Goal: Book appointment/travel/reservation

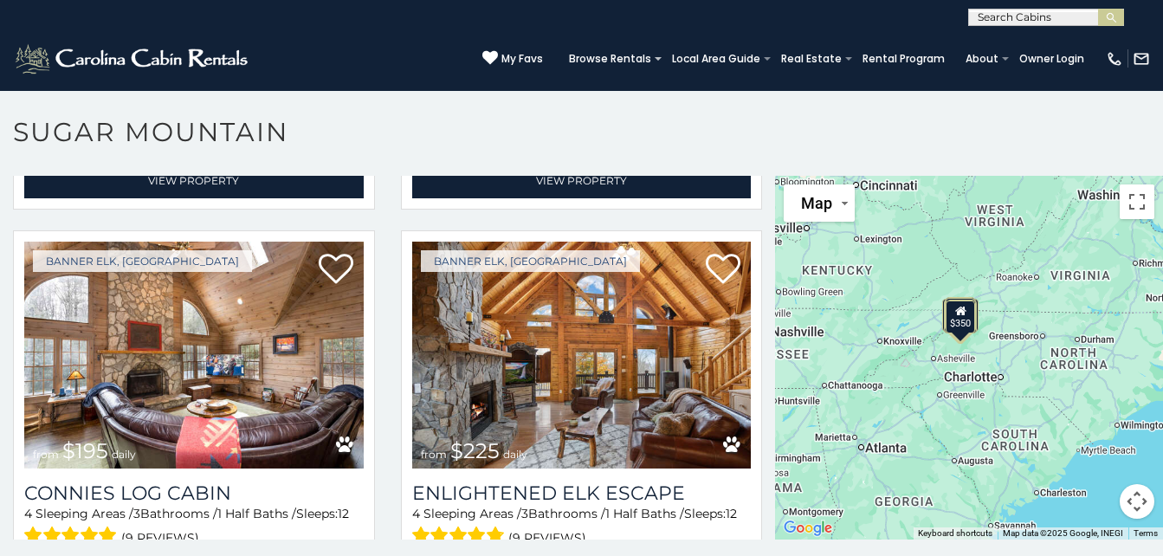
scroll to position [2739, 0]
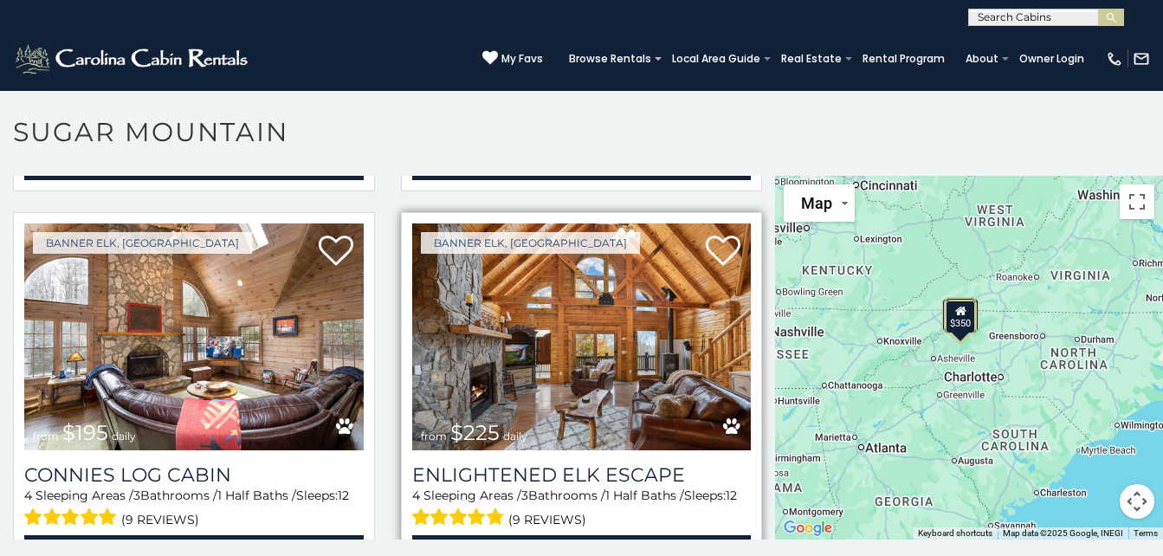
click at [488, 321] on img at bounding box center [581, 336] width 339 height 227
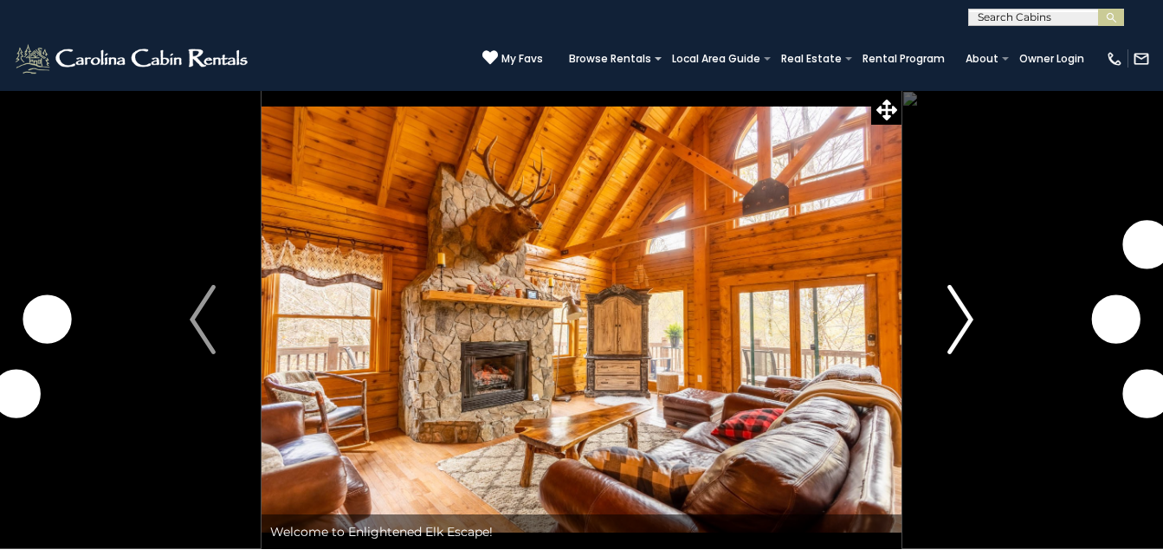
click at [968, 310] on img "Next" at bounding box center [960, 319] width 26 height 69
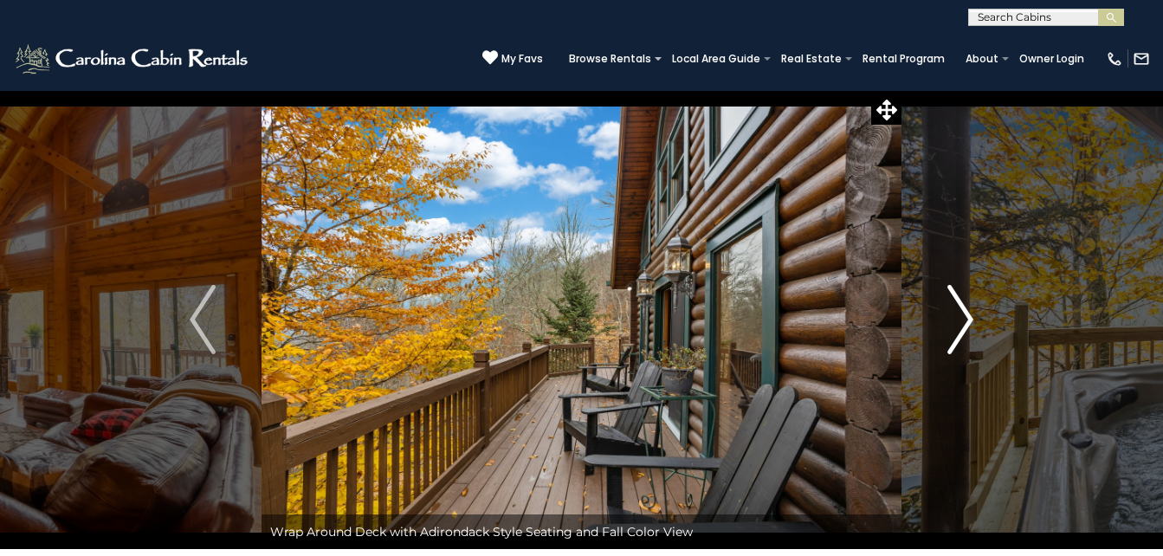
click at [968, 310] on img "Next" at bounding box center [960, 319] width 26 height 69
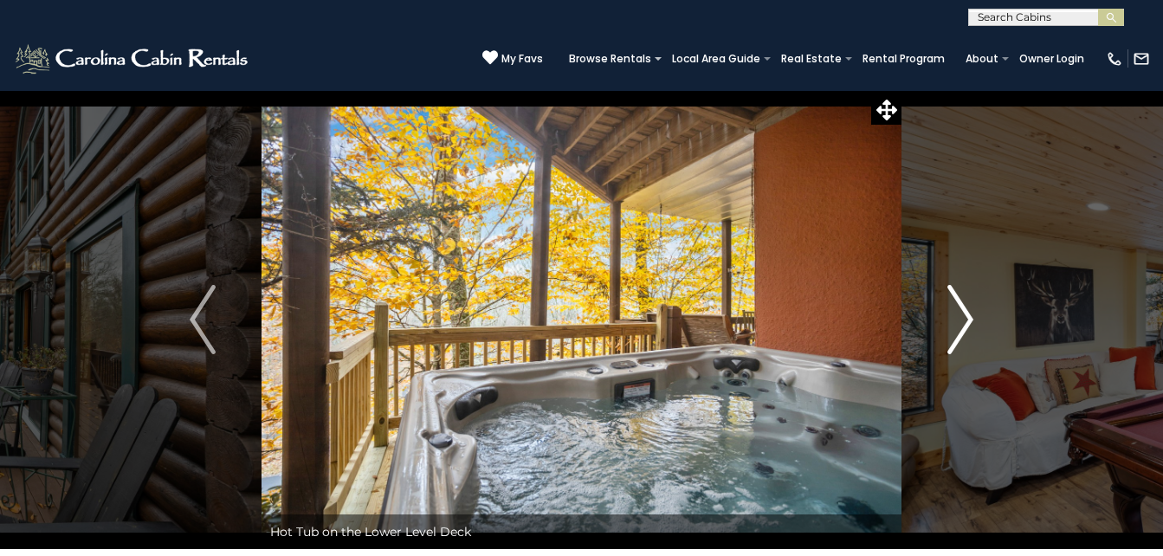
click at [968, 310] on img "Next" at bounding box center [960, 319] width 26 height 69
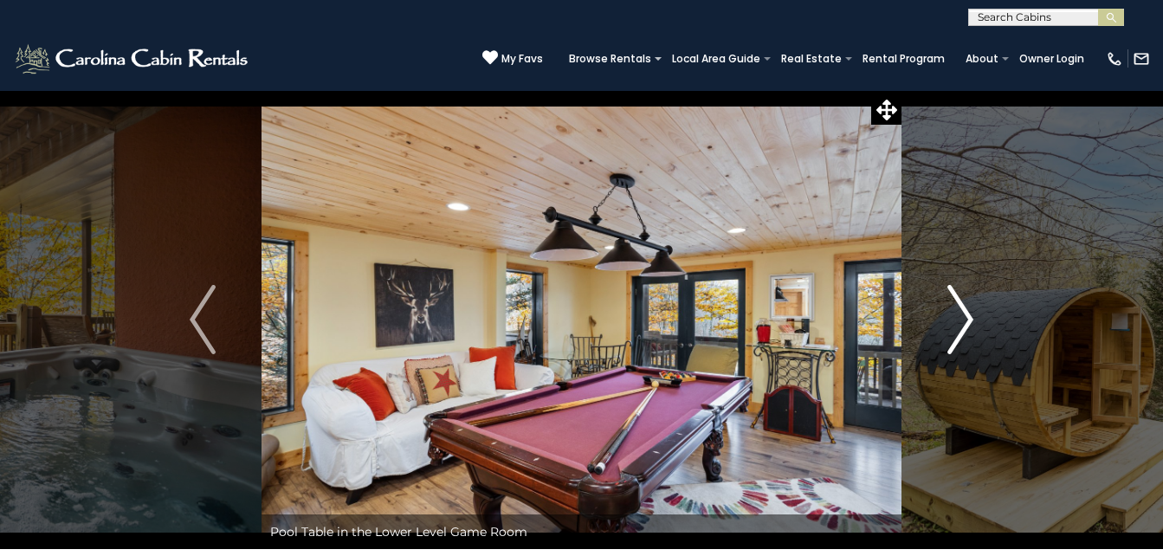
click at [968, 310] on img "Next" at bounding box center [960, 319] width 26 height 69
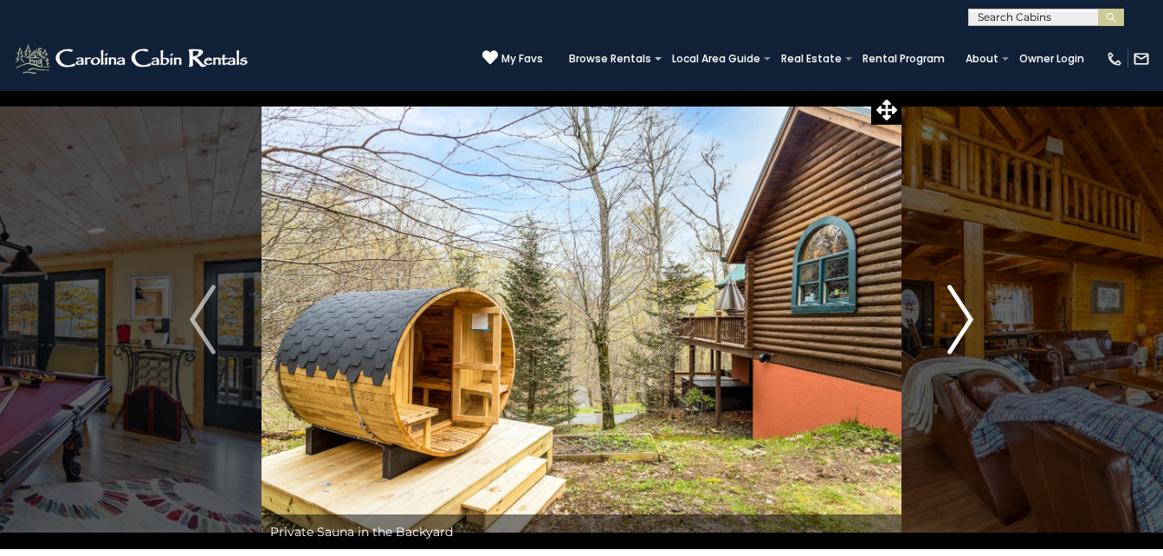
click at [968, 310] on img "Next" at bounding box center [960, 319] width 26 height 69
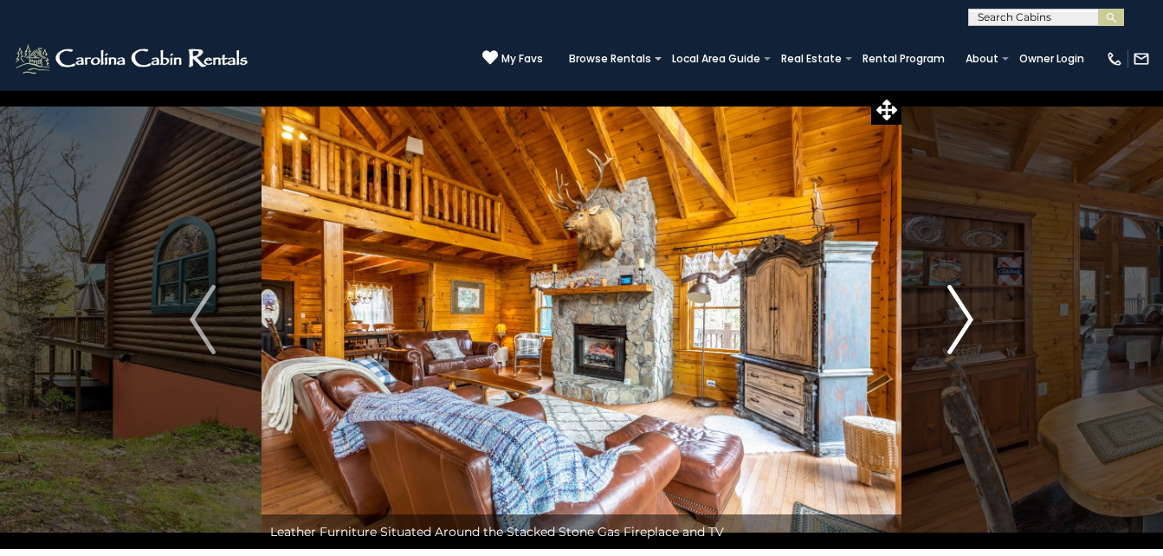
click at [968, 310] on img "Next" at bounding box center [960, 319] width 26 height 69
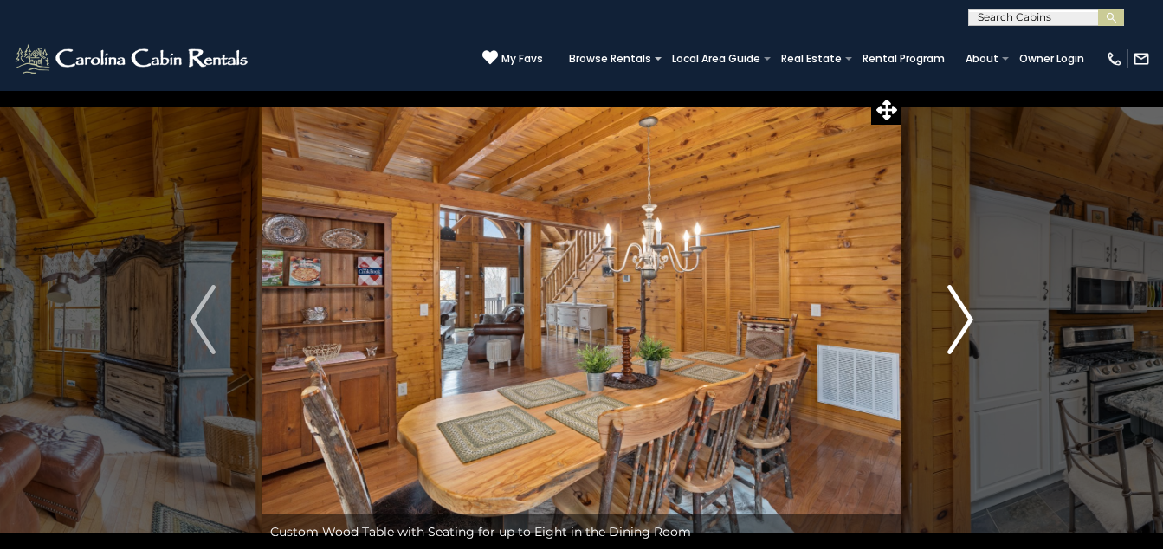
click at [968, 310] on img "Next" at bounding box center [960, 319] width 26 height 69
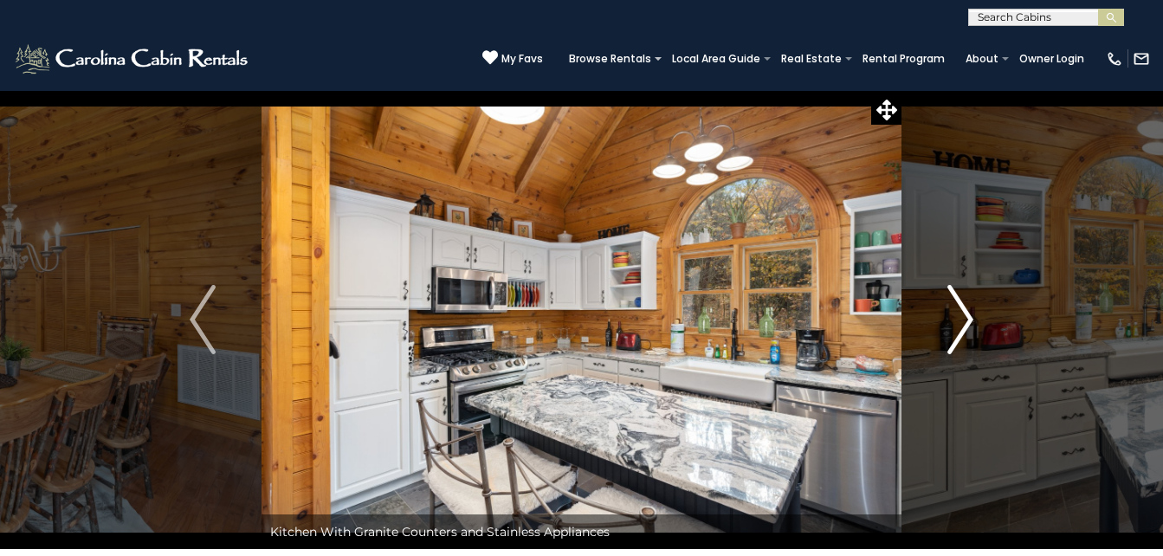
click at [968, 310] on img "Next" at bounding box center [960, 319] width 26 height 69
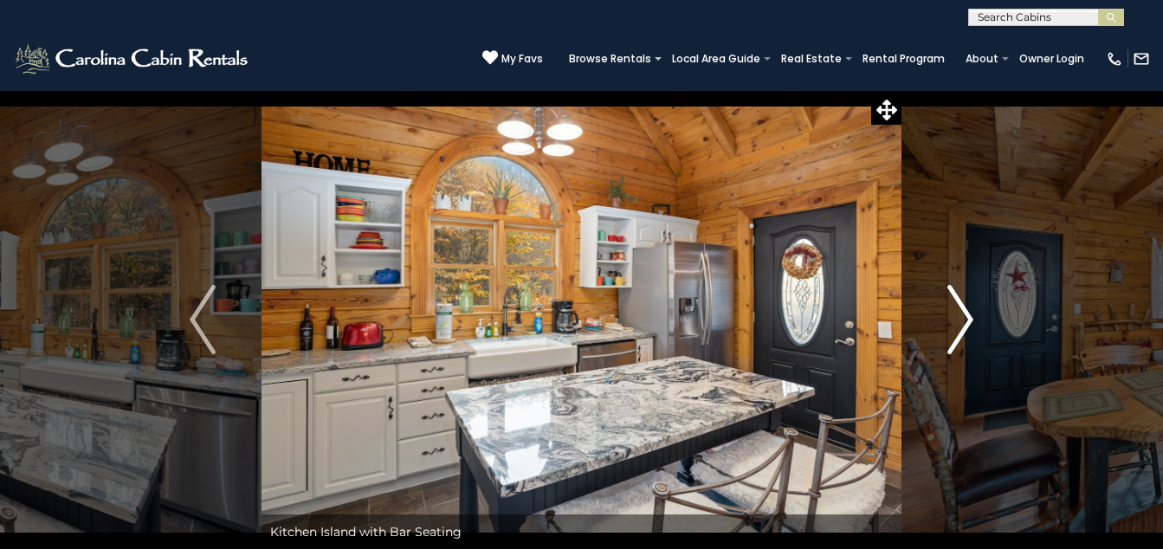
click at [968, 310] on img "Next" at bounding box center [960, 319] width 26 height 69
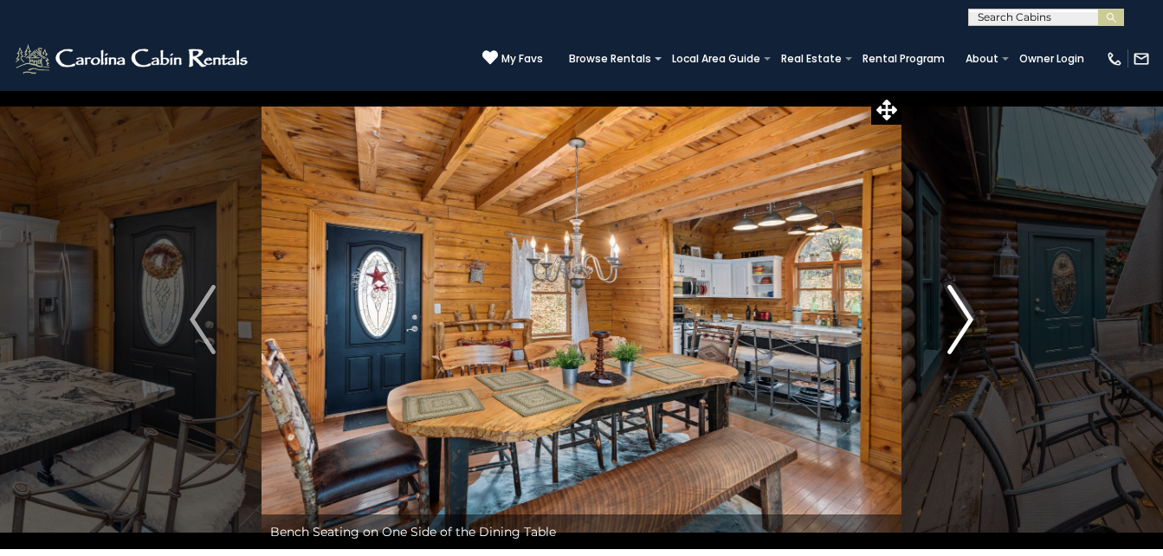
click at [968, 310] on img "Next" at bounding box center [960, 319] width 26 height 69
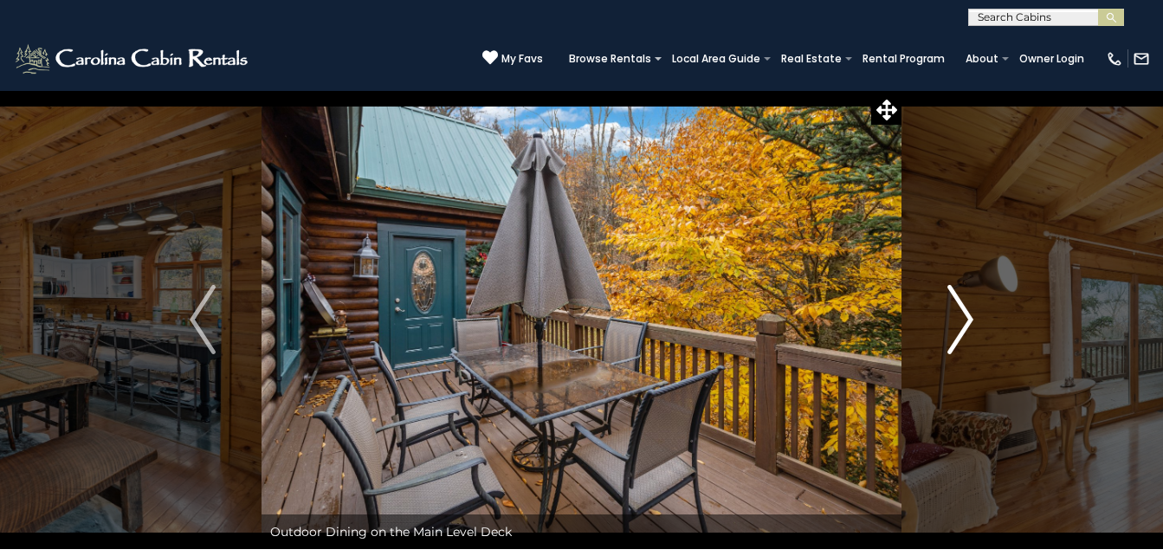
click at [968, 310] on img "Next" at bounding box center [960, 319] width 26 height 69
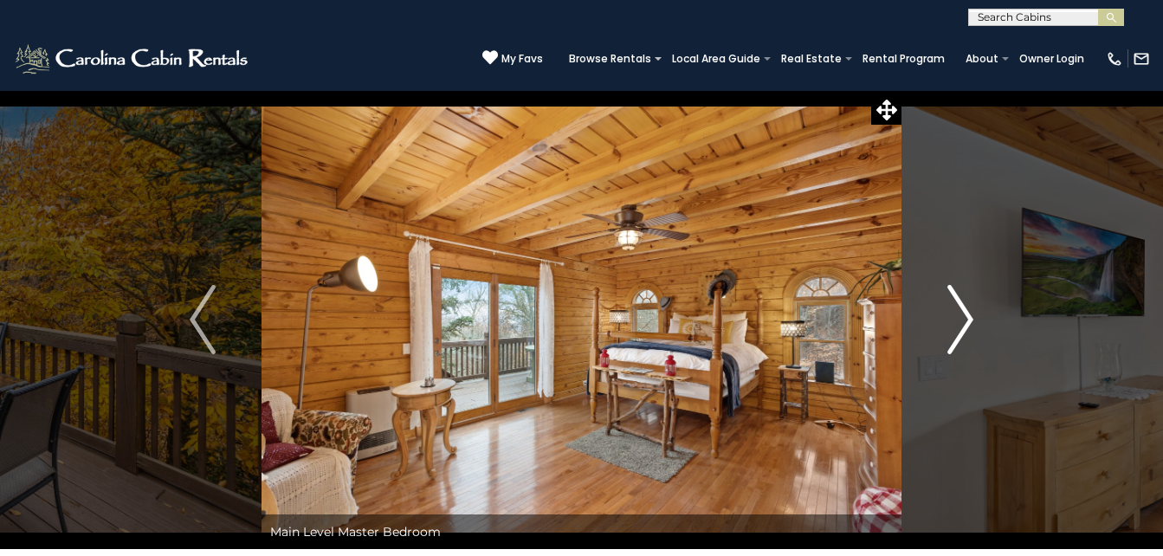
click at [968, 310] on img "Next" at bounding box center [960, 319] width 26 height 69
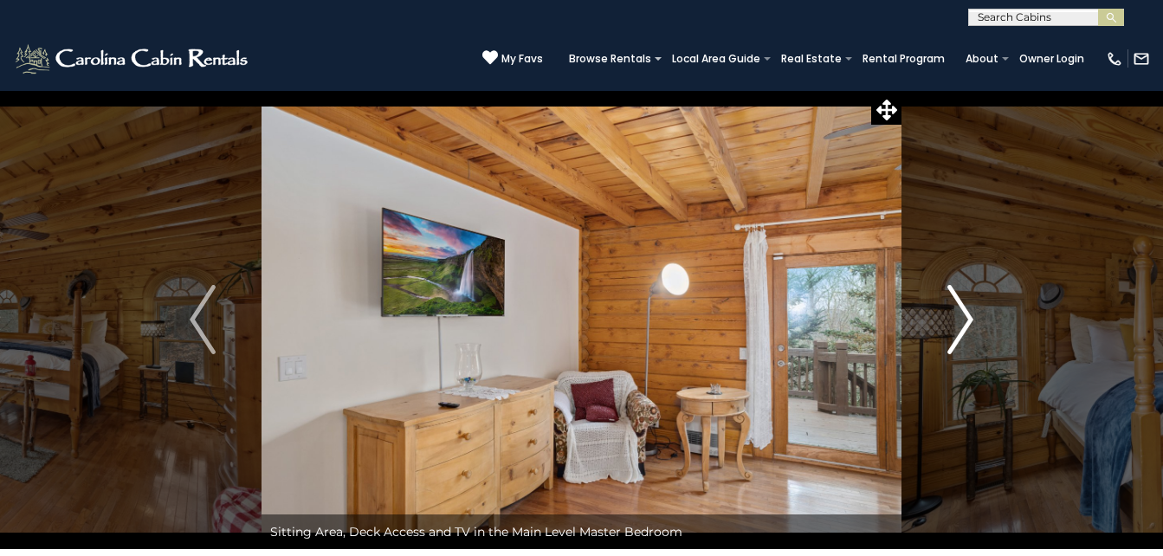
click at [968, 310] on img "Next" at bounding box center [960, 319] width 26 height 69
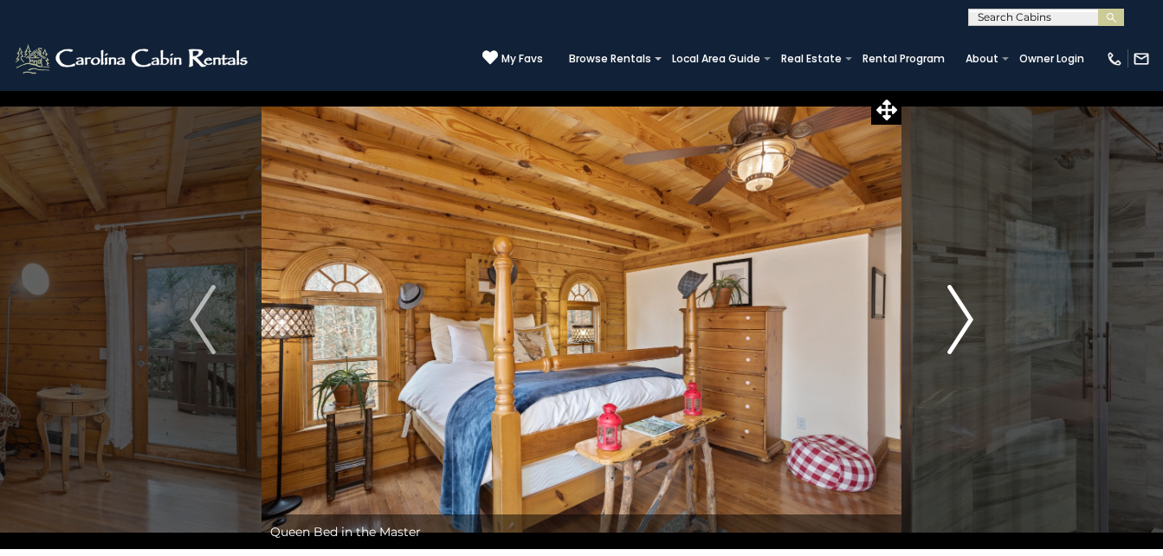
click at [968, 310] on img "Next" at bounding box center [960, 319] width 26 height 69
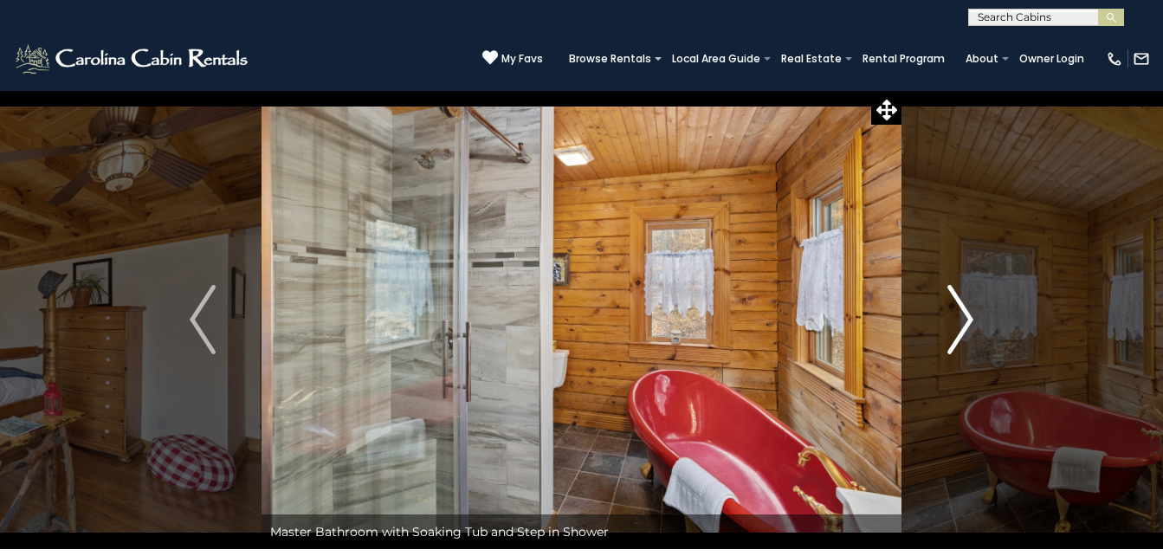
click at [945, 327] on button "Next" at bounding box center [960, 319] width 118 height 459
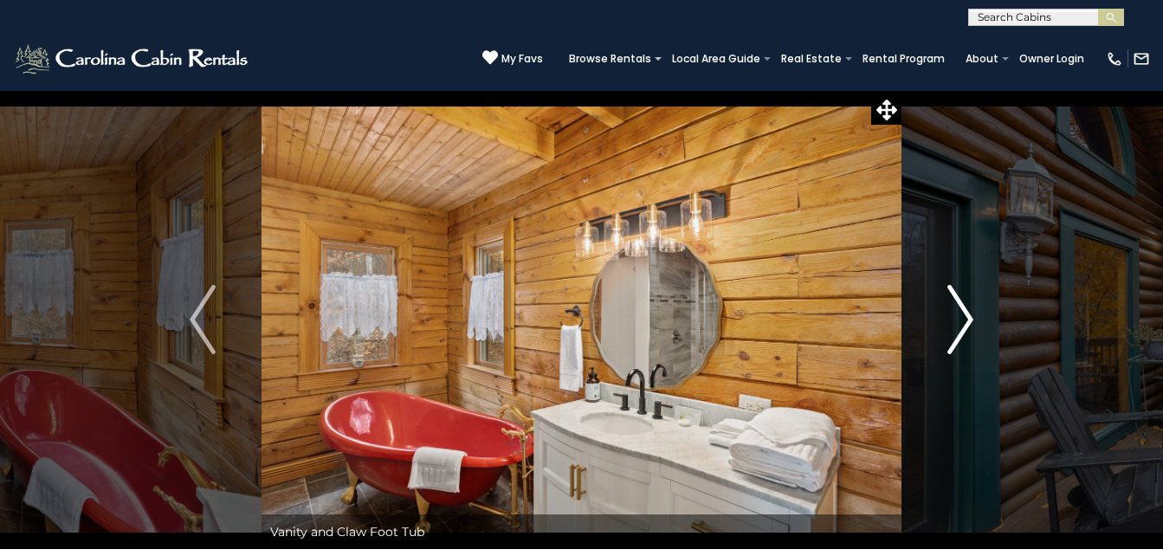
click at [945, 327] on button "Next" at bounding box center [960, 319] width 118 height 459
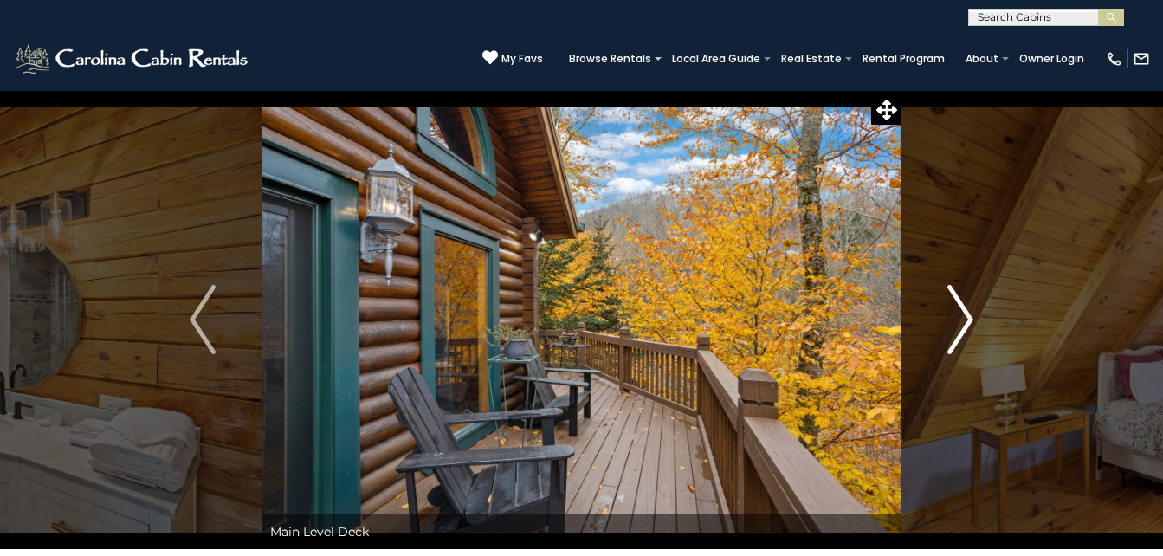
click at [945, 327] on button "Next" at bounding box center [960, 319] width 118 height 459
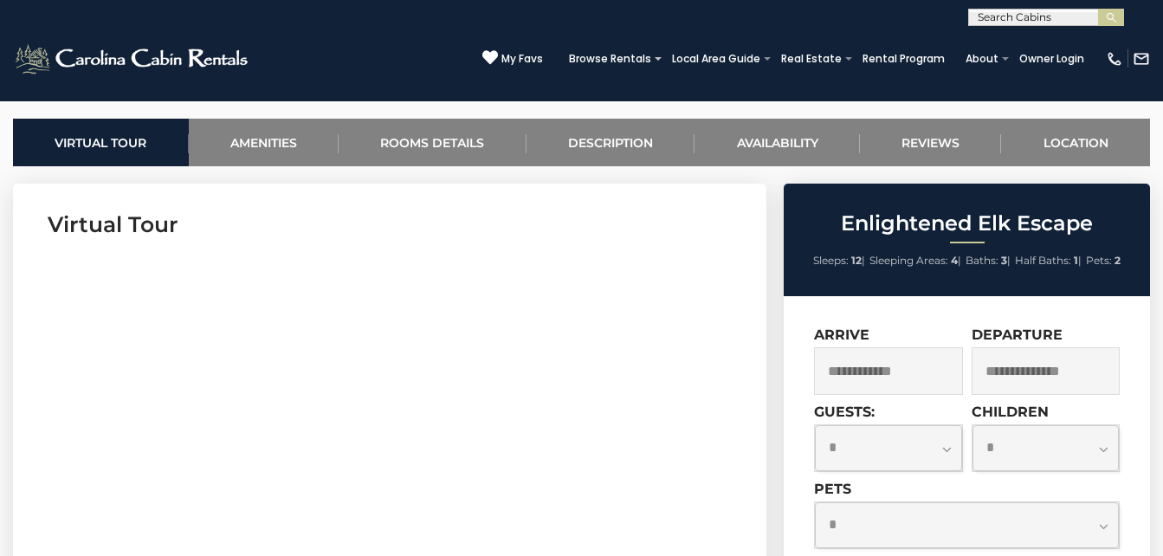
scroll to position [659, 0]
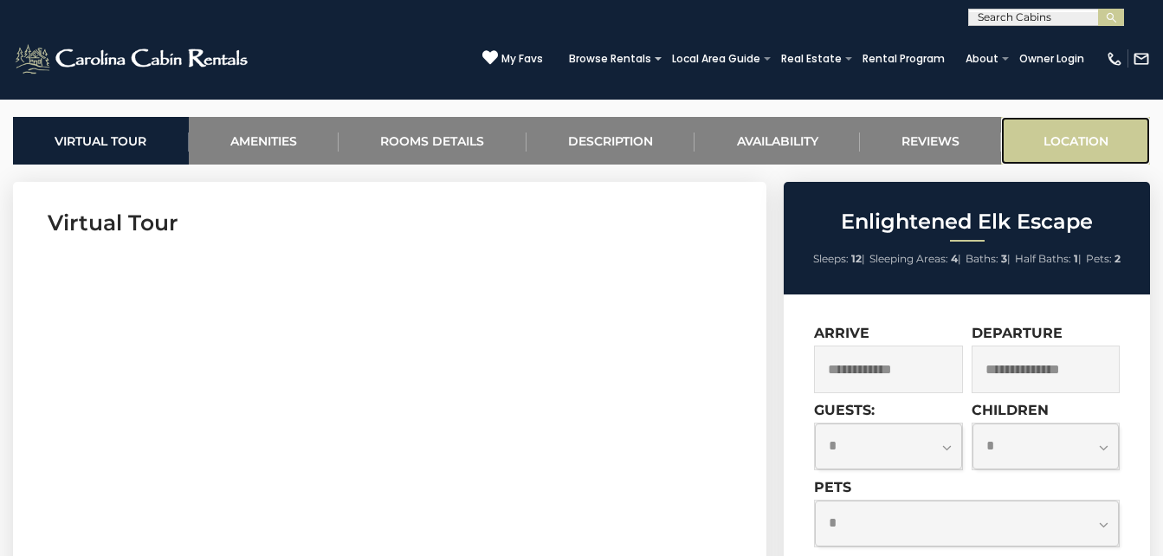
click at [1101, 144] on link "Location" at bounding box center [1075, 141] width 149 height 48
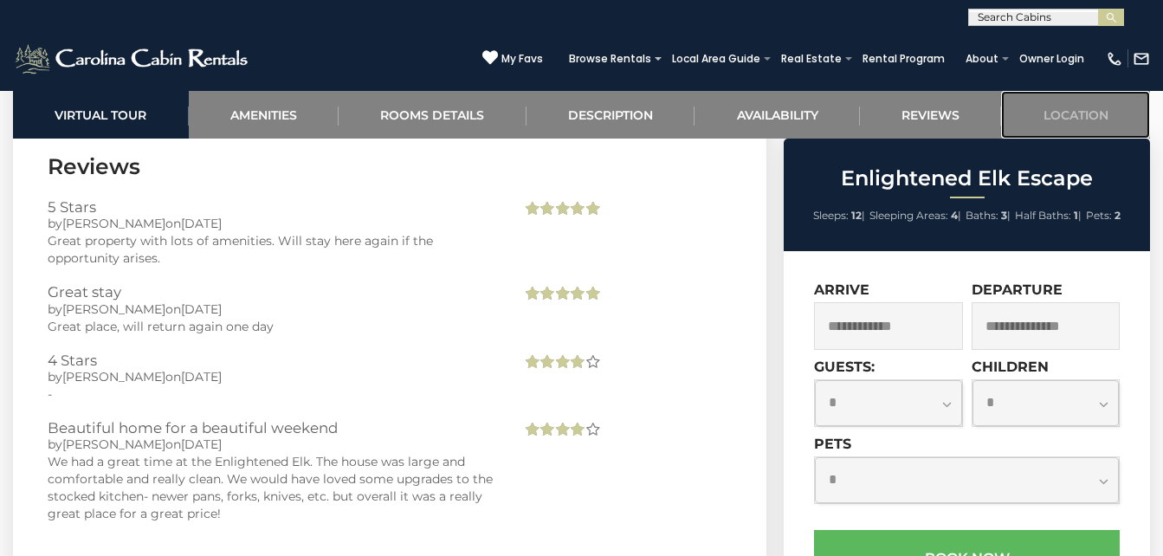
scroll to position [4259, 0]
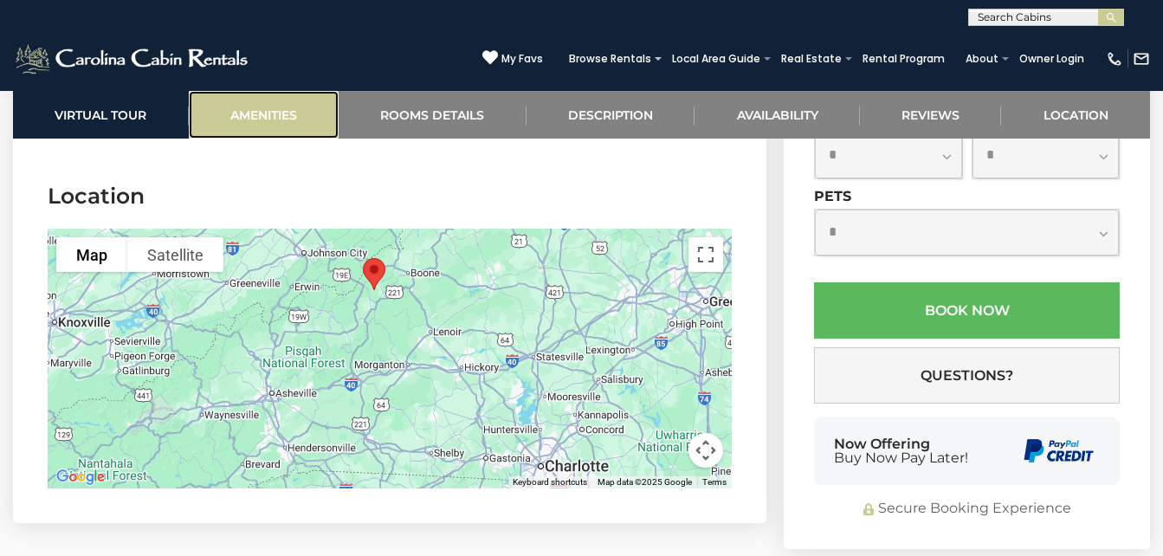
click at [254, 118] on link "Amenities" at bounding box center [264, 115] width 151 height 48
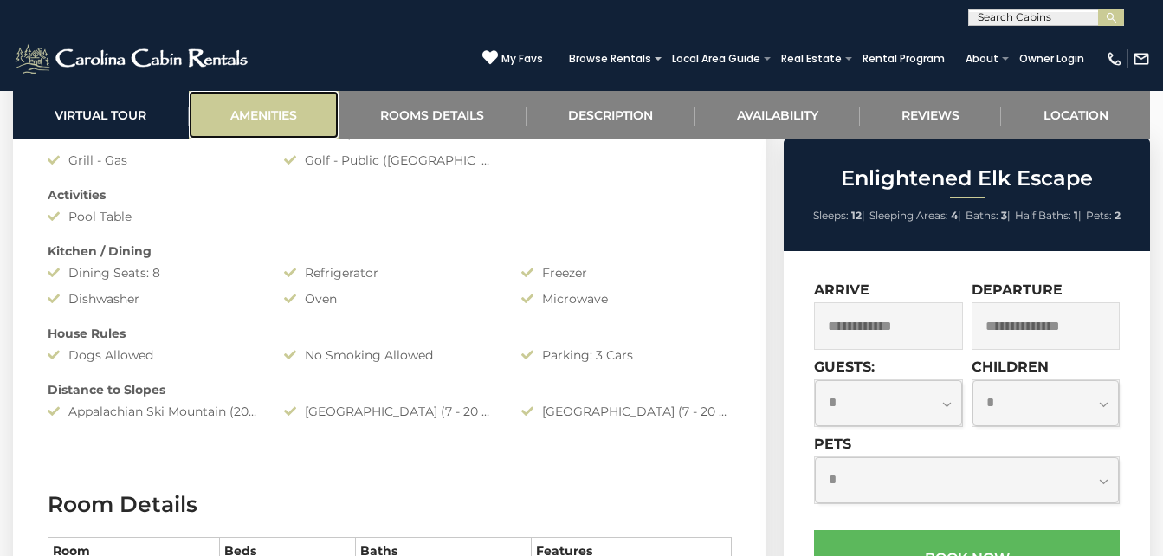
scroll to position [1238, 0]
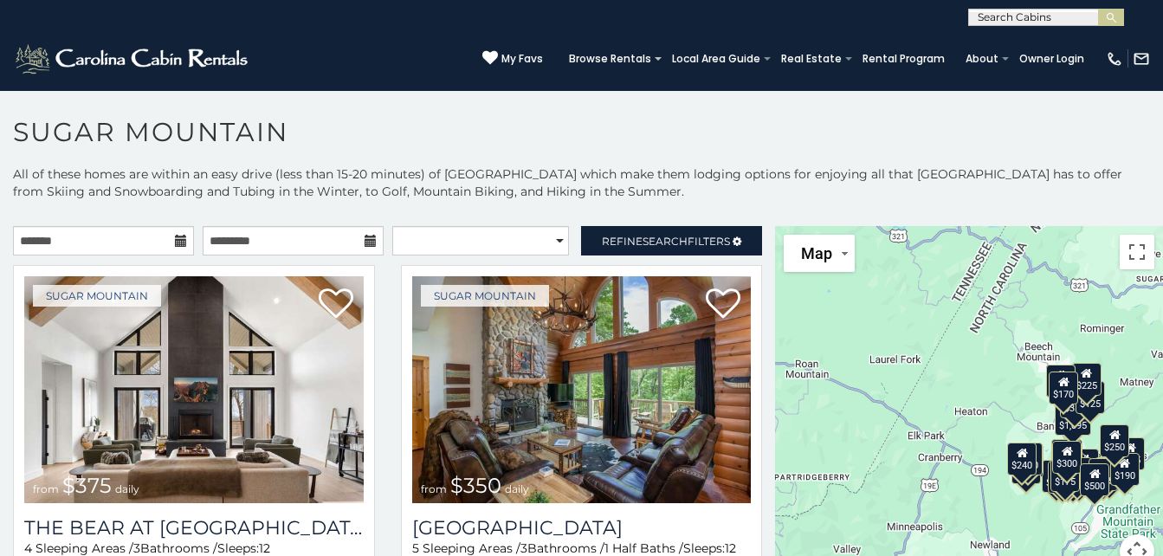
click at [177, 236] on icon at bounding box center [181, 241] width 12 height 12
click at [165, 248] on input "text" at bounding box center [103, 240] width 181 height 29
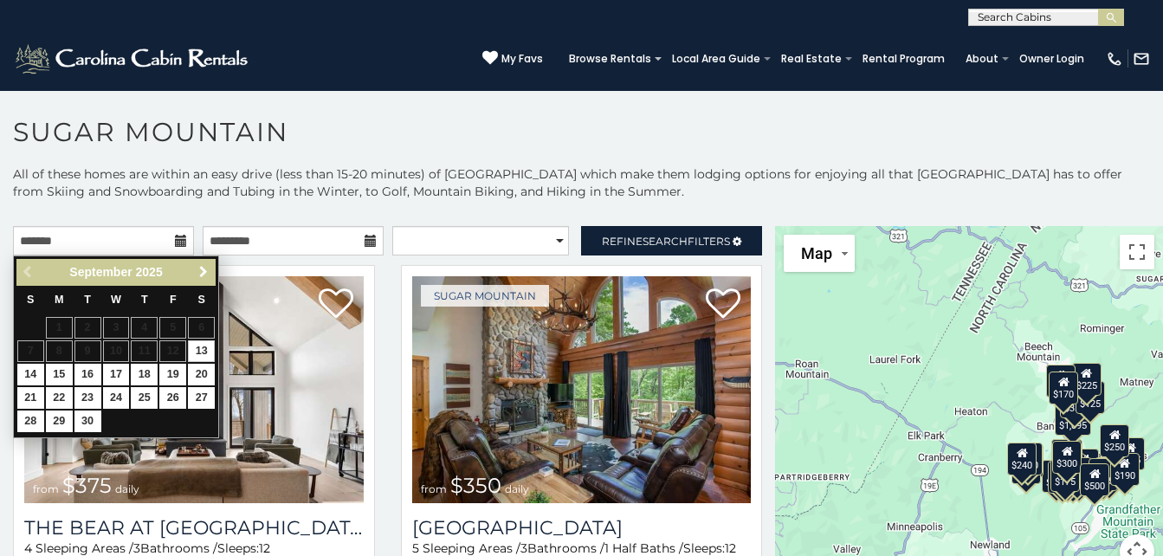
click at [201, 276] on span "Next" at bounding box center [204, 272] width 14 height 14
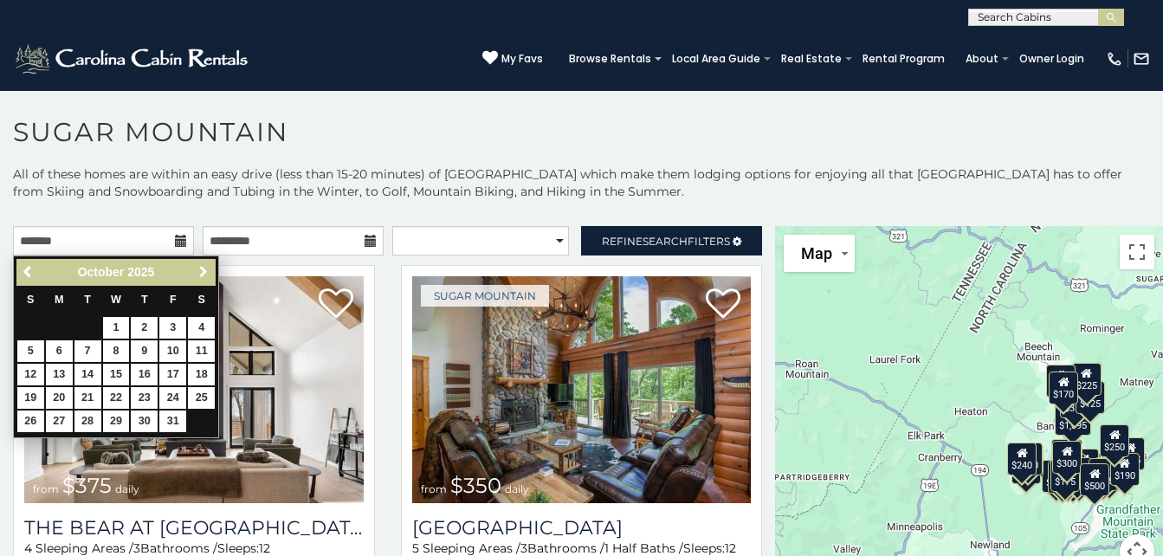
click at [201, 276] on span "Next" at bounding box center [204, 272] width 14 height 14
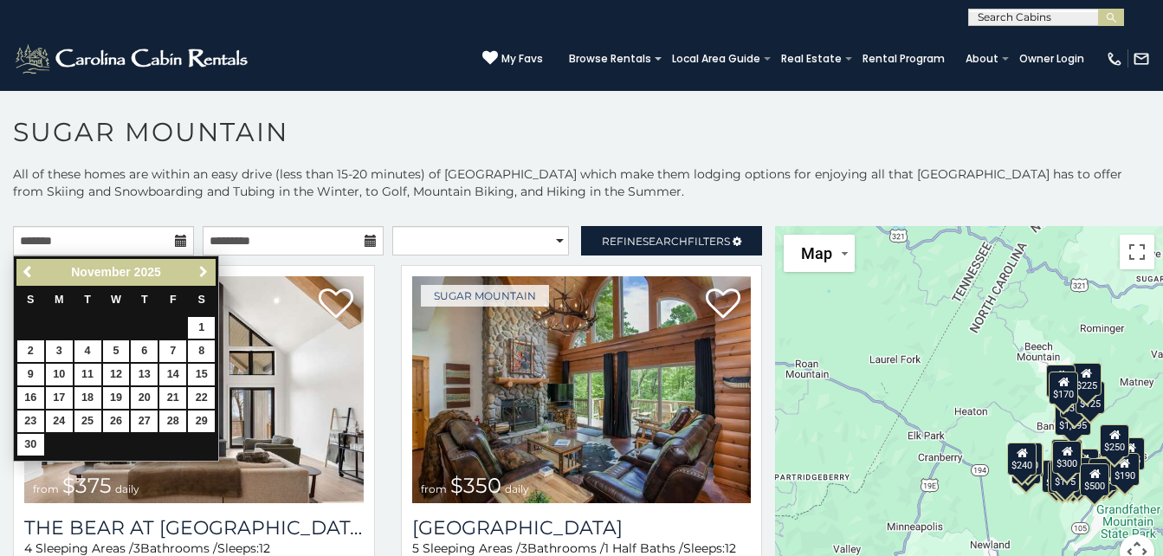
click at [201, 276] on span "Next" at bounding box center [204, 272] width 14 height 14
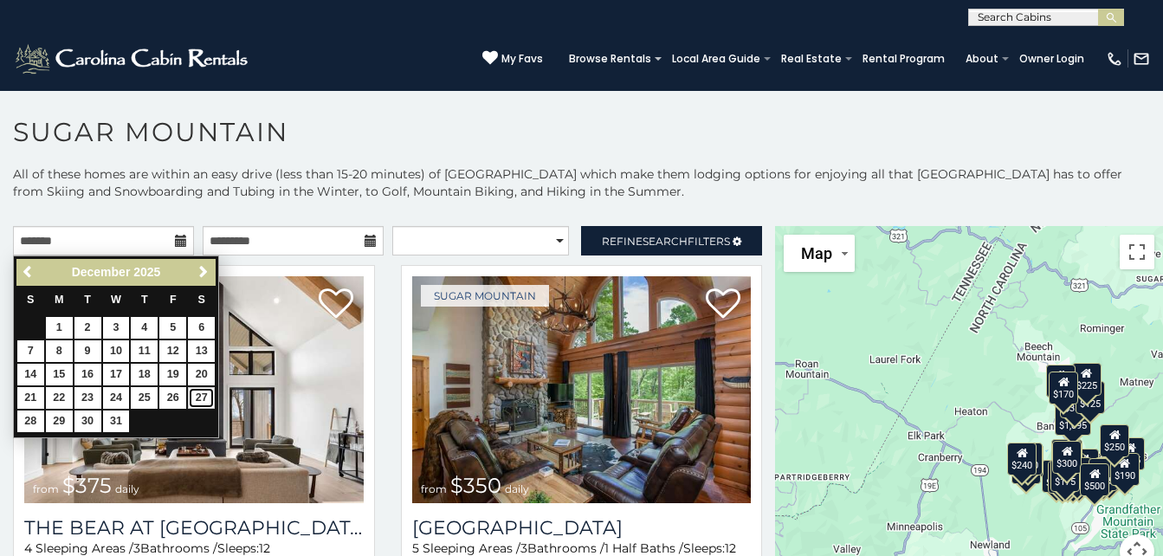
click at [197, 394] on link "27" at bounding box center [201, 398] width 27 height 22
type input "**********"
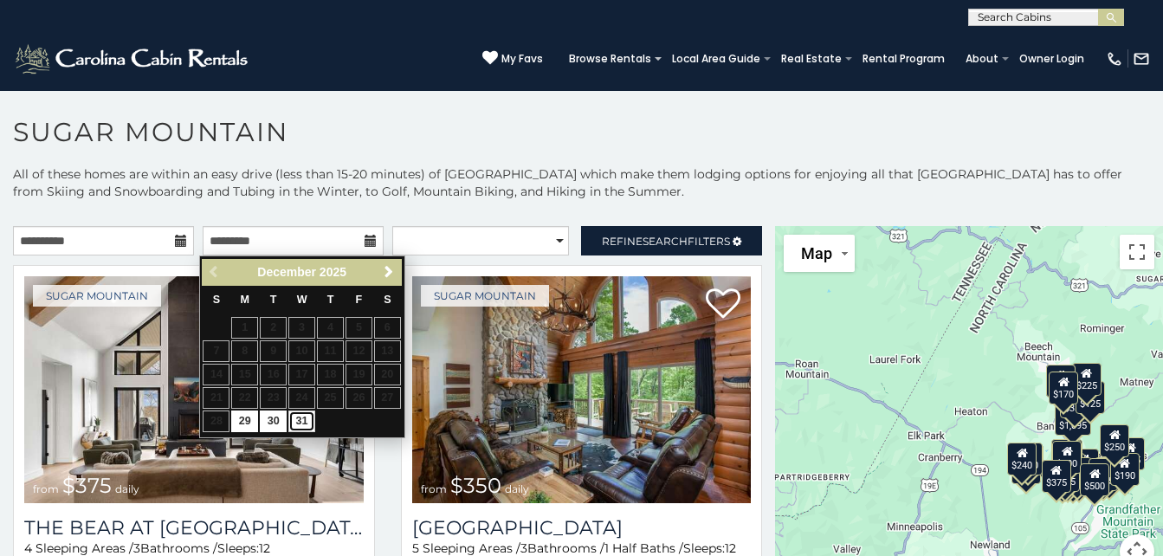
click at [299, 412] on link "31" at bounding box center [301, 421] width 27 height 22
type input "**********"
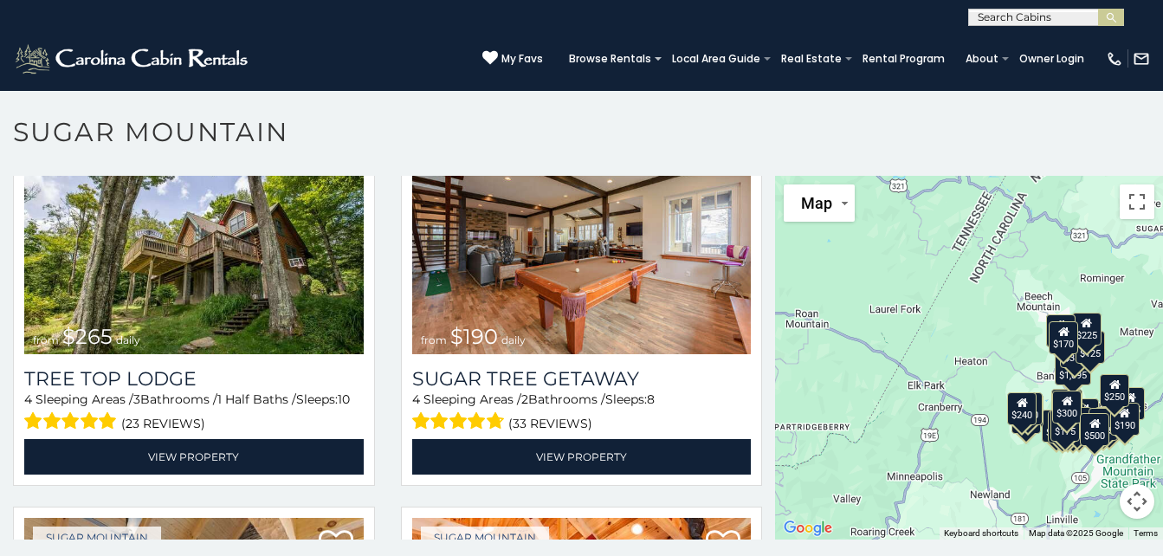
scroll to position [1273, 0]
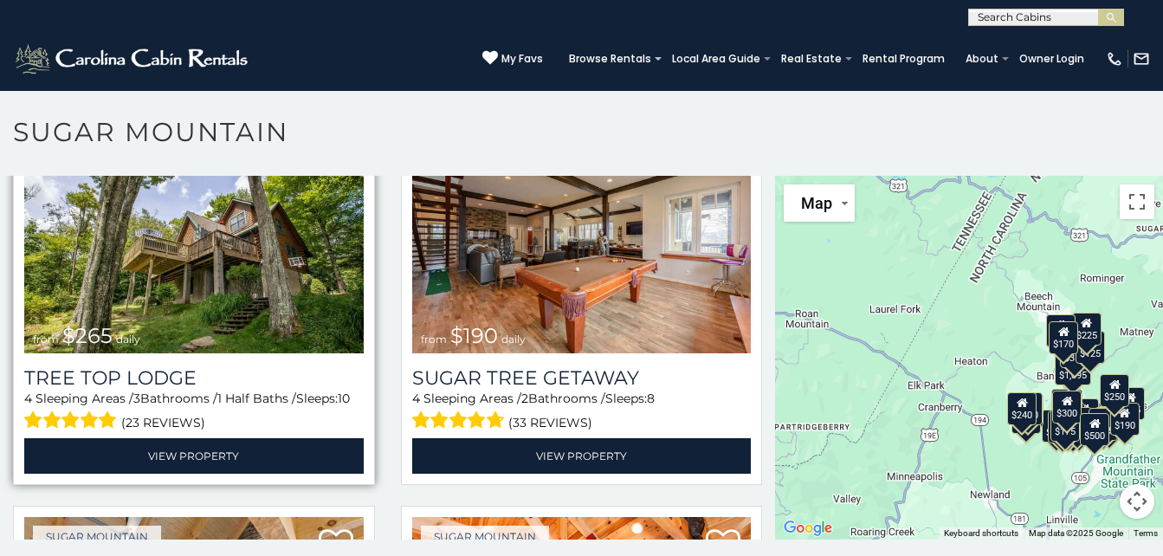
click at [171, 262] on img at bounding box center [193, 239] width 339 height 227
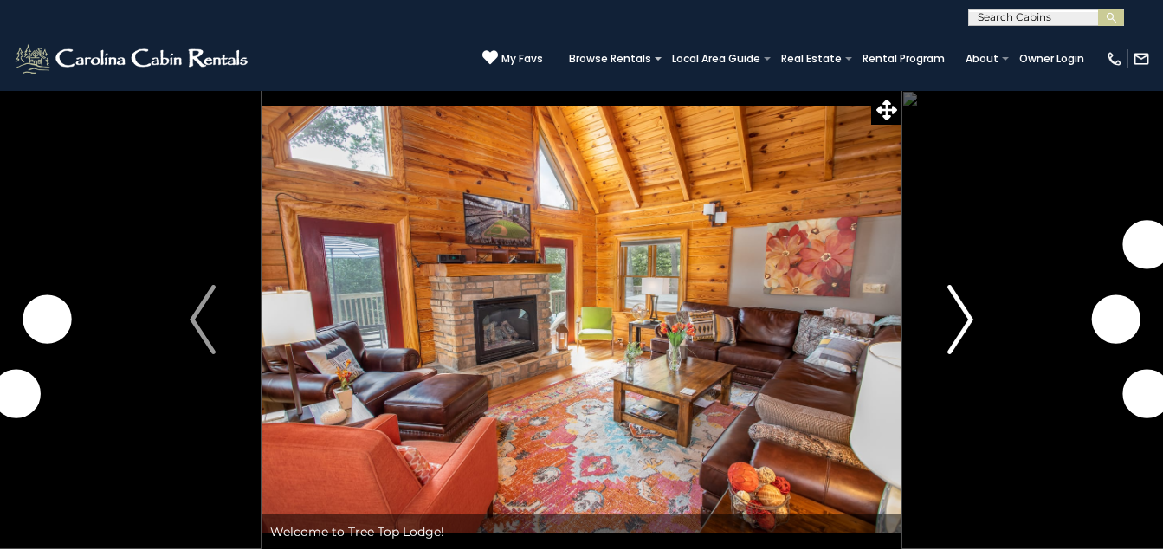
click at [958, 337] on img "Next" at bounding box center [960, 319] width 26 height 69
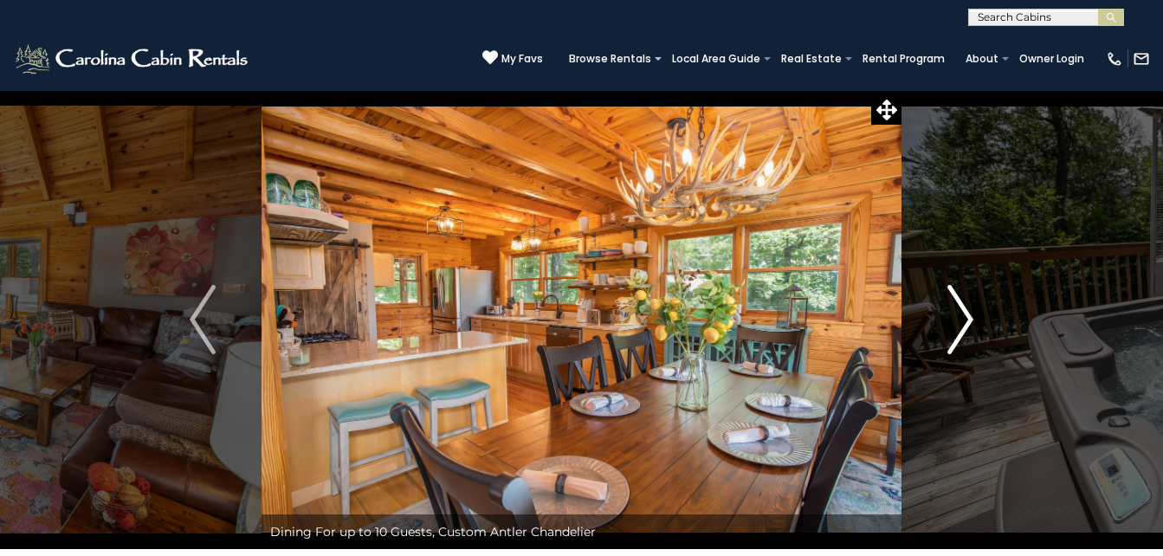
click at [959, 324] on img "Next" at bounding box center [960, 319] width 26 height 69
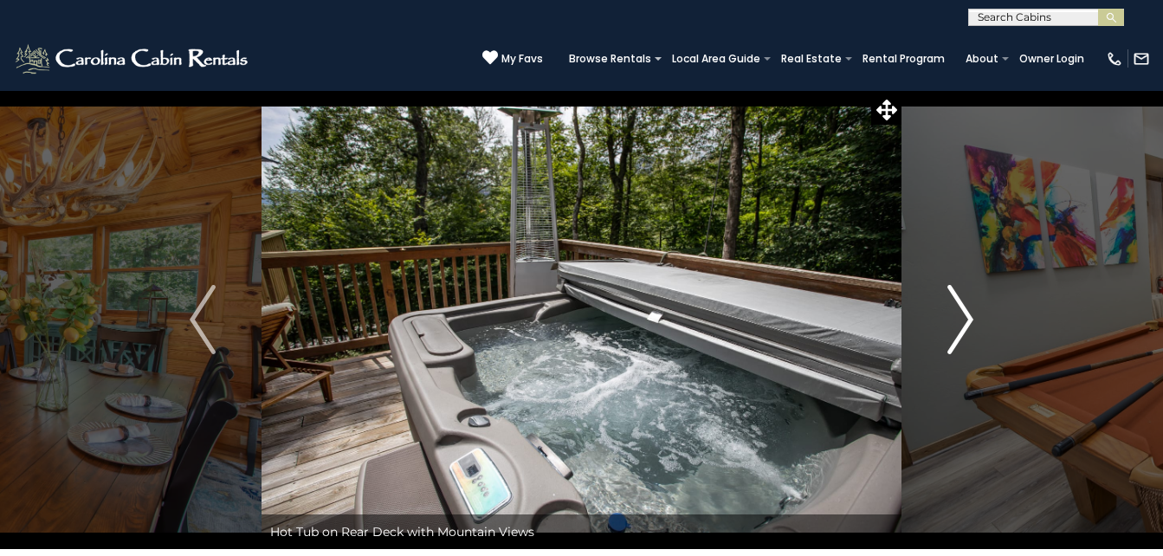
click at [962, 328] on img "Next" at bounding box center [960, 319] width 26 height 69
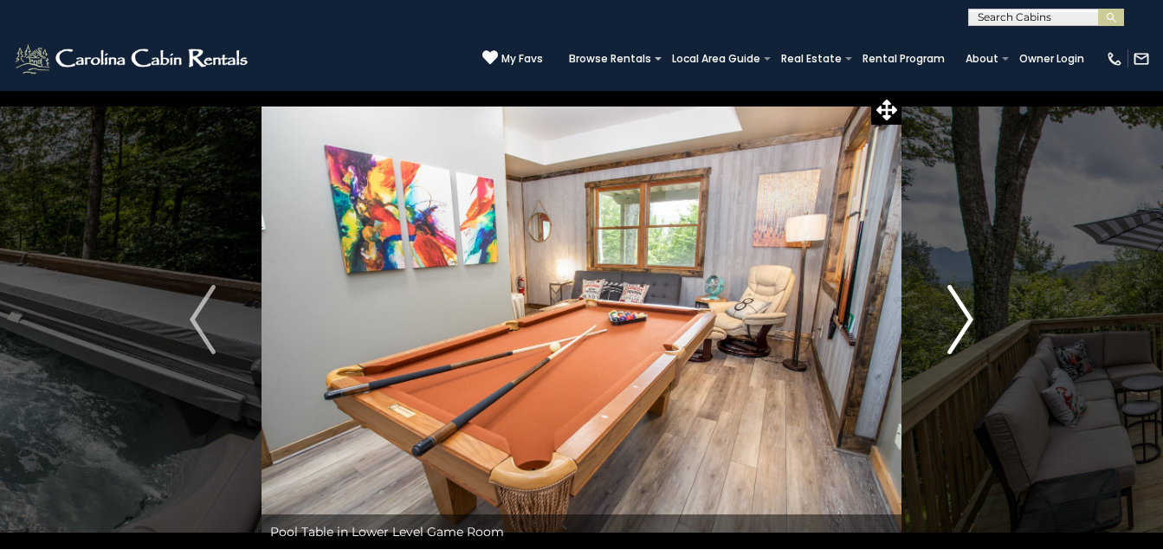
click at [952, 328] on img "Next" at bounding box center [960, 319] width 26 height 69
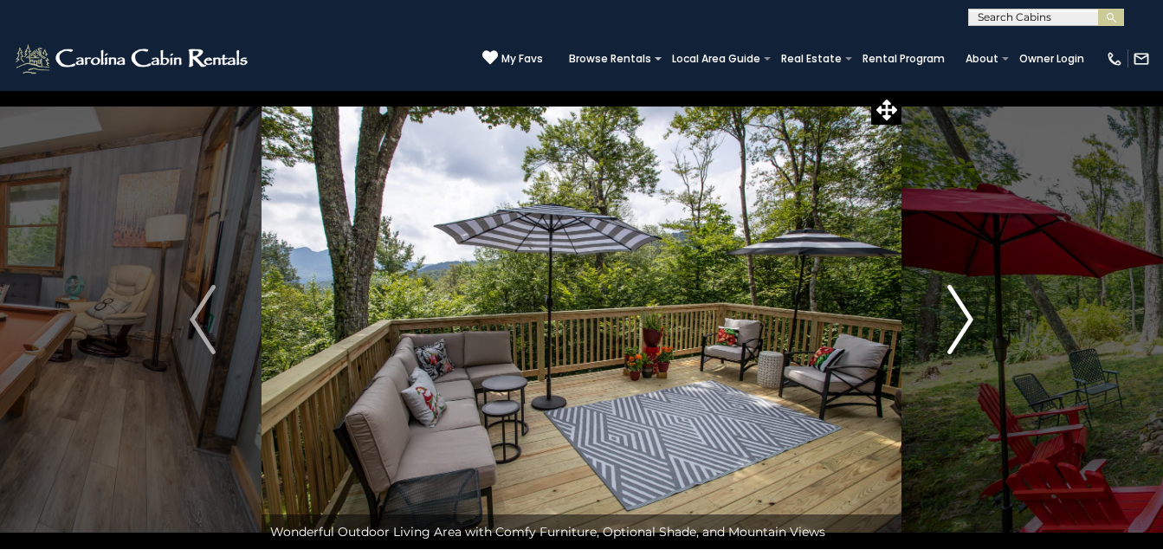
click at [966, 329] on img "Next" at bounding box center [960, 319] width 26 height 69
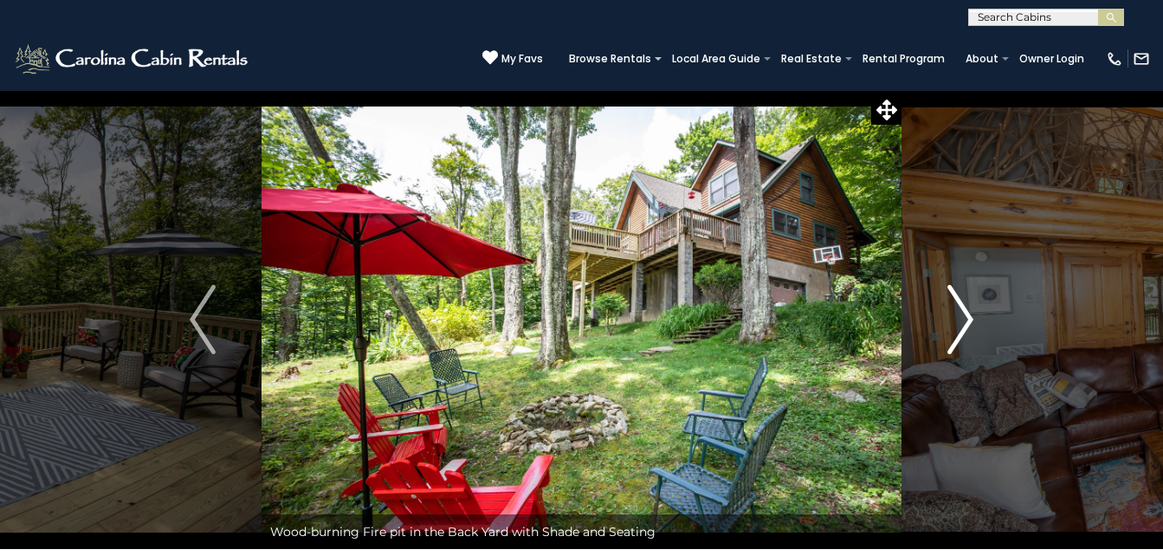
click at [952, 324] on img "Next" at bounding box center [960, 319] width 26 height 69
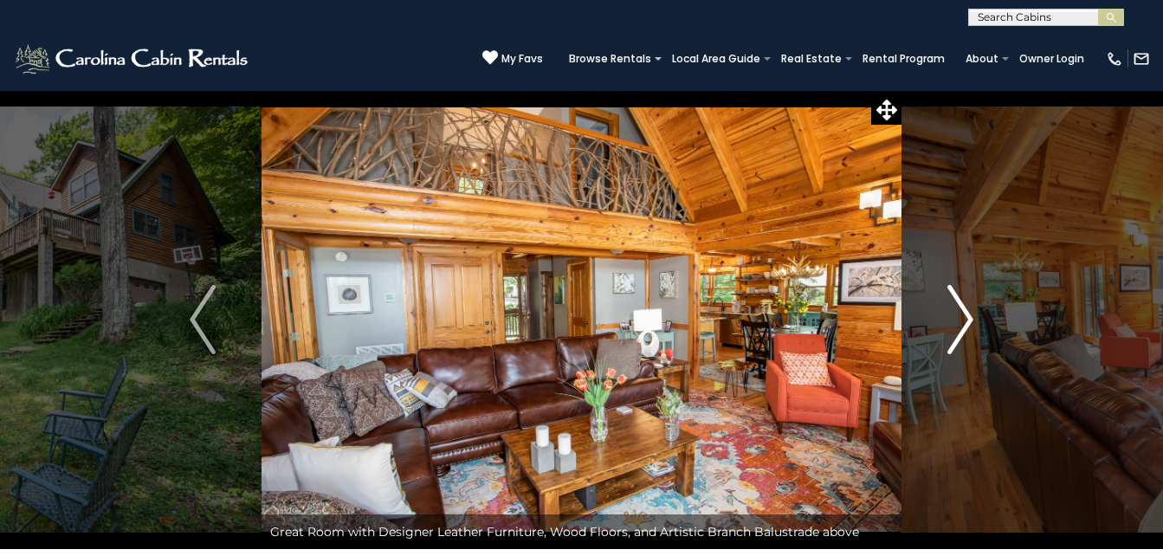
click at [958, 330] on img "Next" at bounding box center [960, 319] width 26 height 69
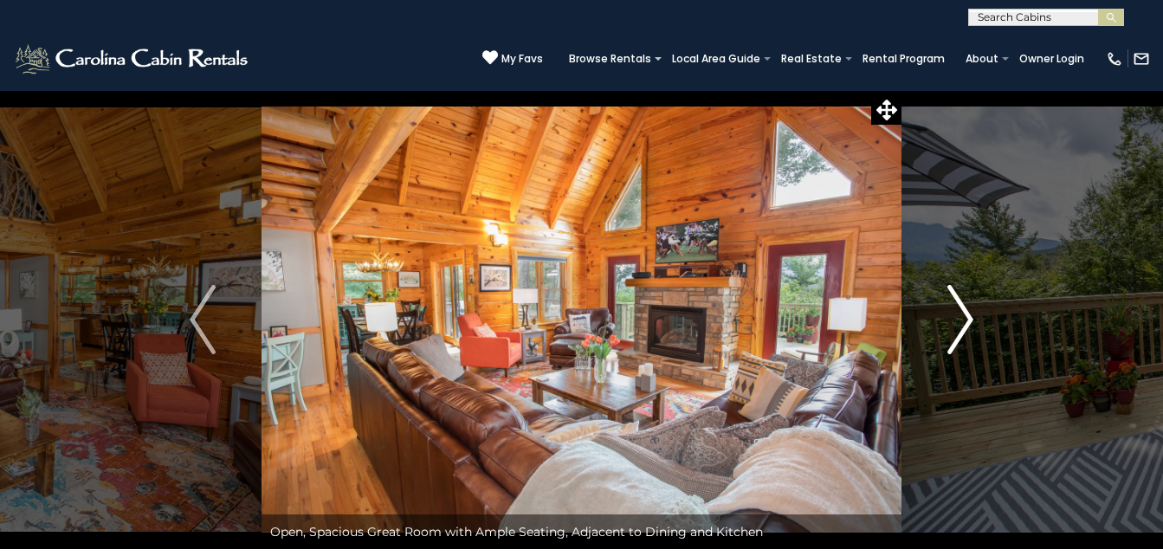
click at [962, 338] on img "Next" at bounding box center [960, 319] width 26 height 69
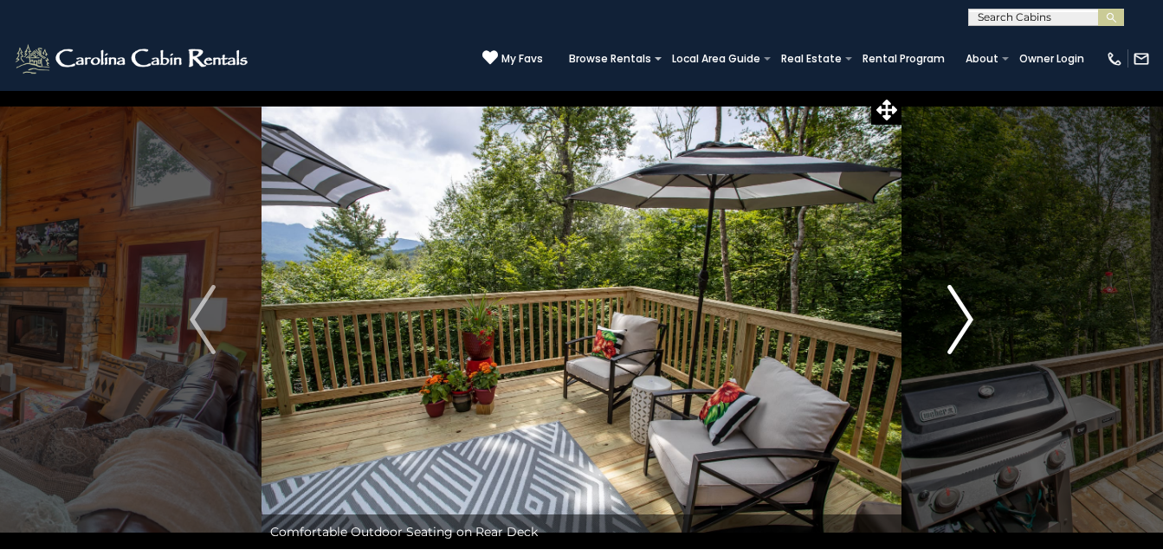
click at [955, 332] on img "Next" at bounding box center [960, 319] width 26 height 69
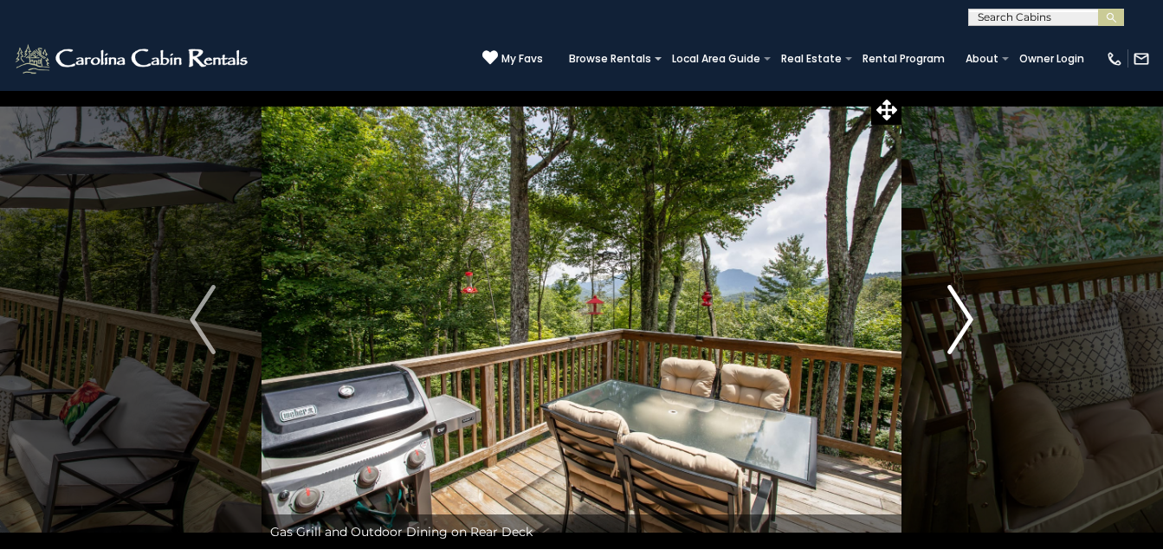
click at [959, 333] on img "Next" at bounding box center [960, 319] width 26 height 69
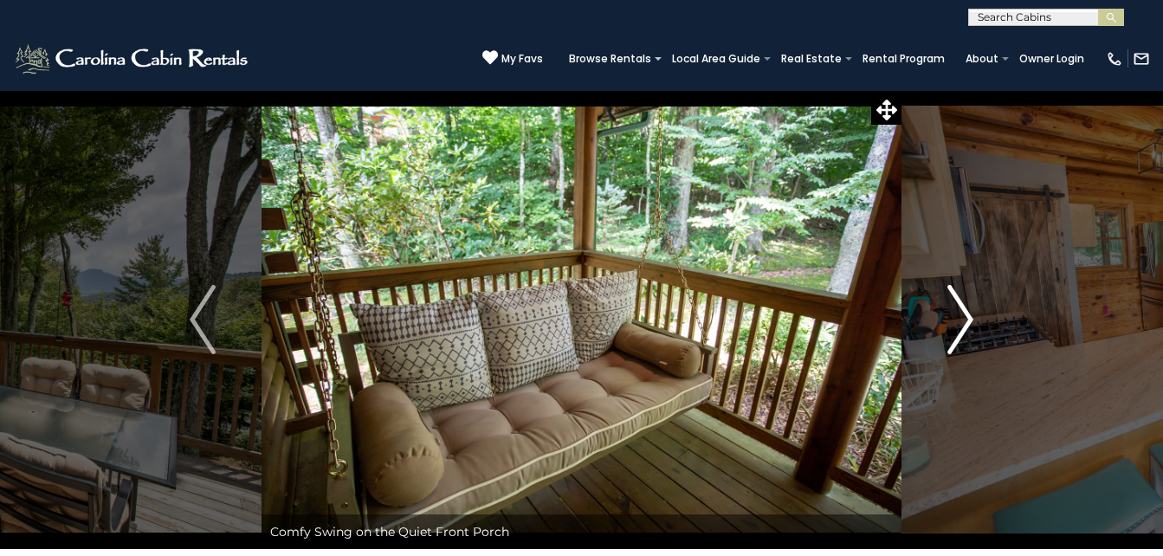
click at [958, 333] on img "Next" at bounding box center [960, 319] width 26 height 69
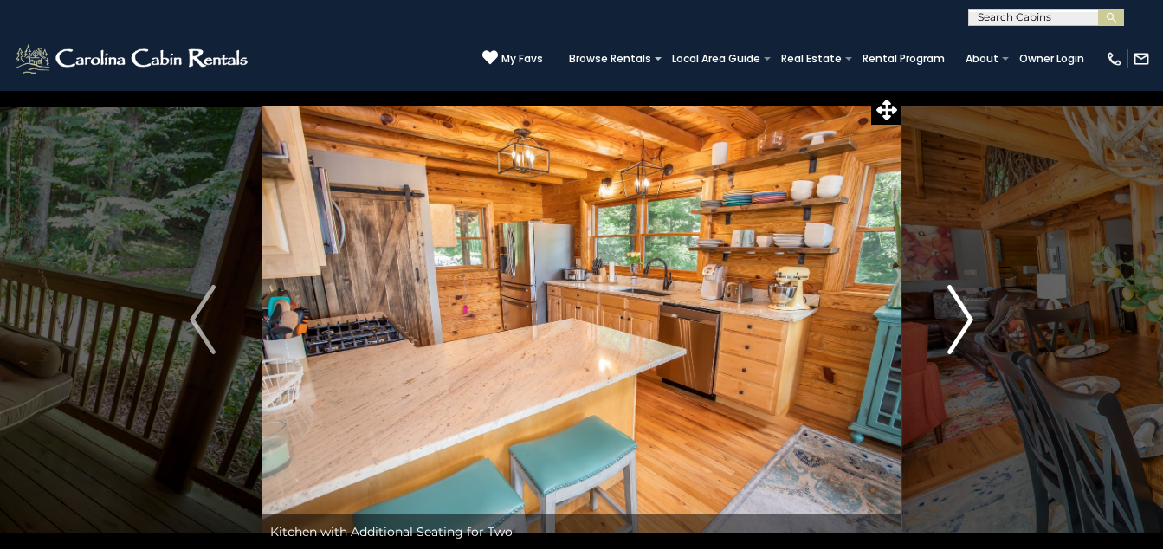
click at [960, 341] on img "Next" at bounding box center [960, 319] width 26 height 69
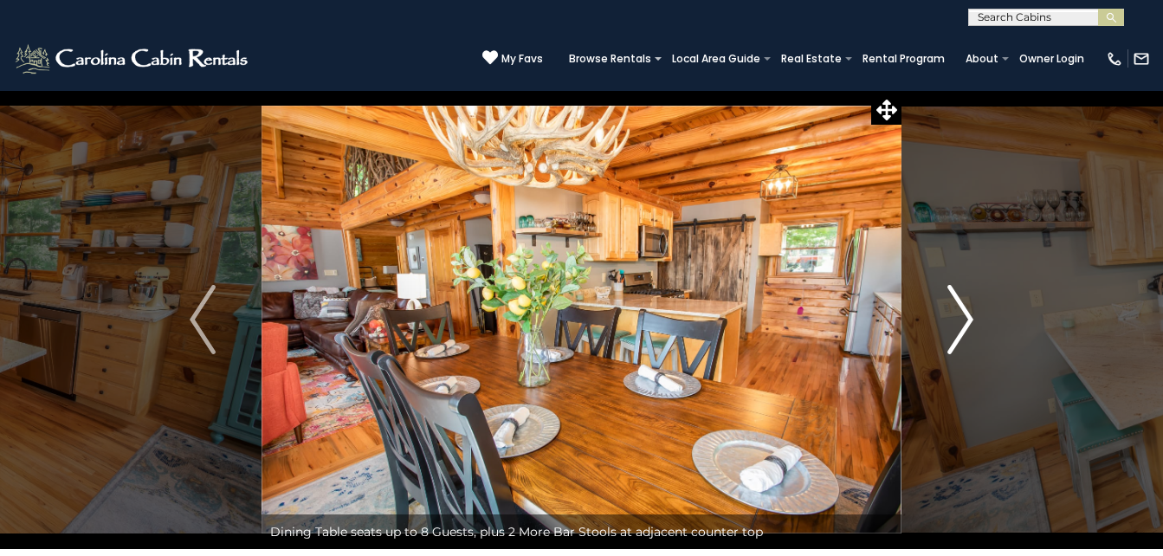
click at [956, 334] on img "Next" at bounding box center [960, 319] width 26 height 69
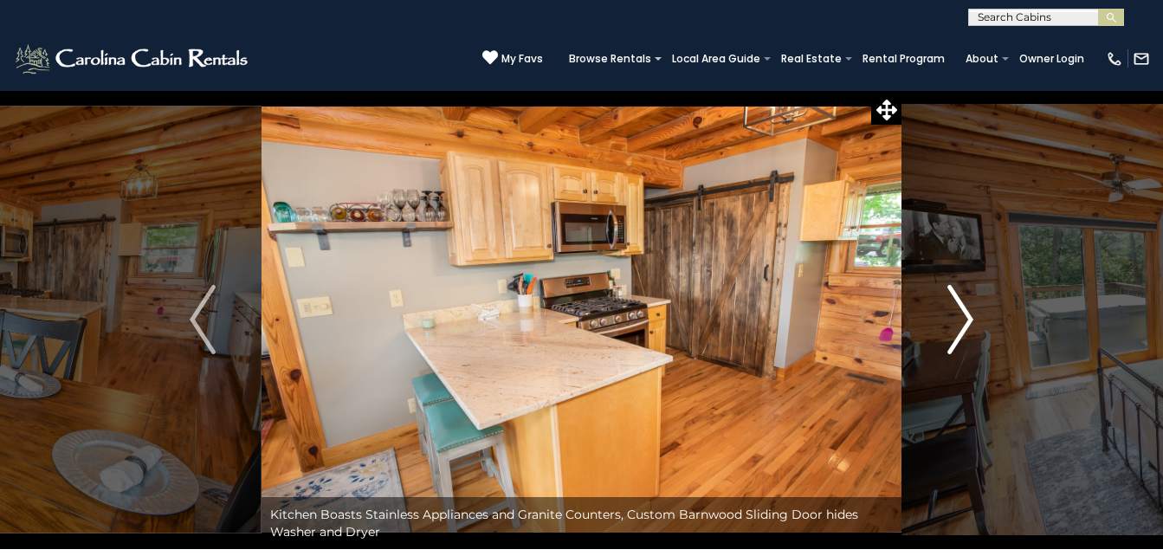
click at [950, 322] on img "Next" at bounding box center [960, 319] width 26 height 69
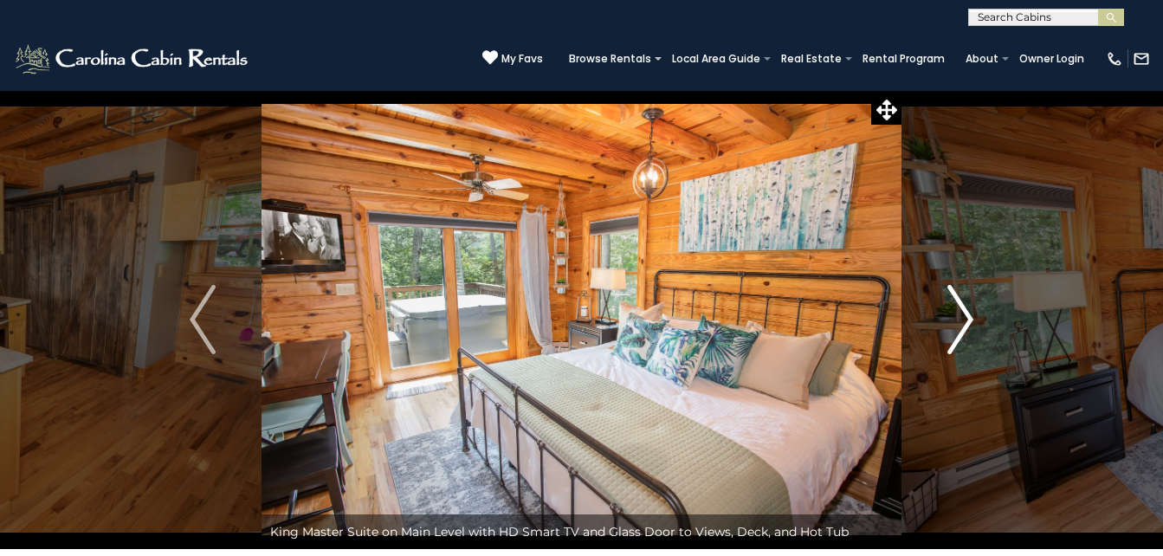
click at [967, 331] on img "Next" at bounding box center [960, 319] width 26 height 69
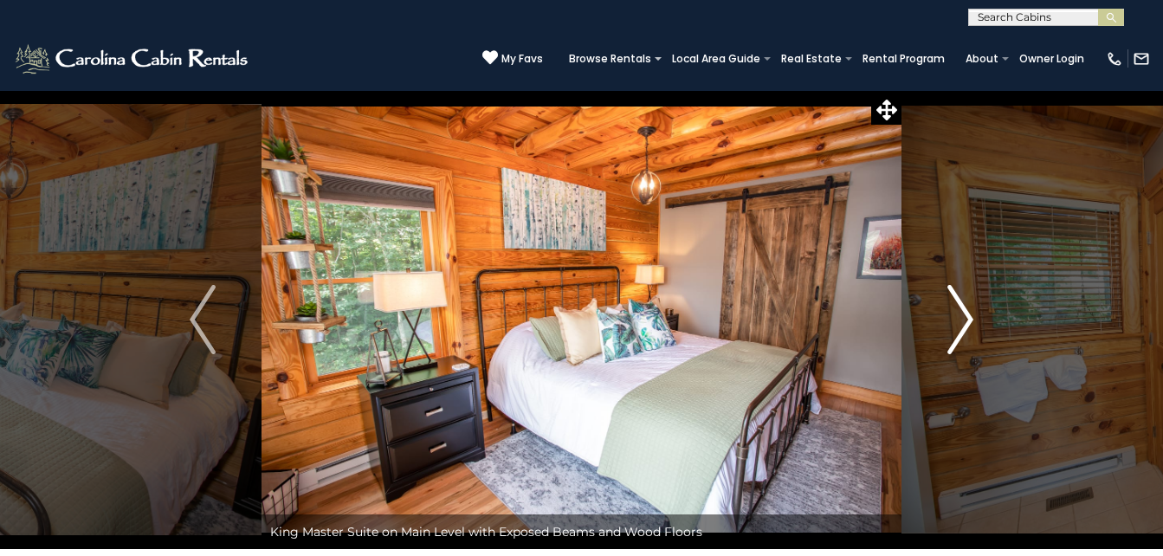
click at [964, 331] on img "Next" at bounding box center [960, 319] width 26 height 69
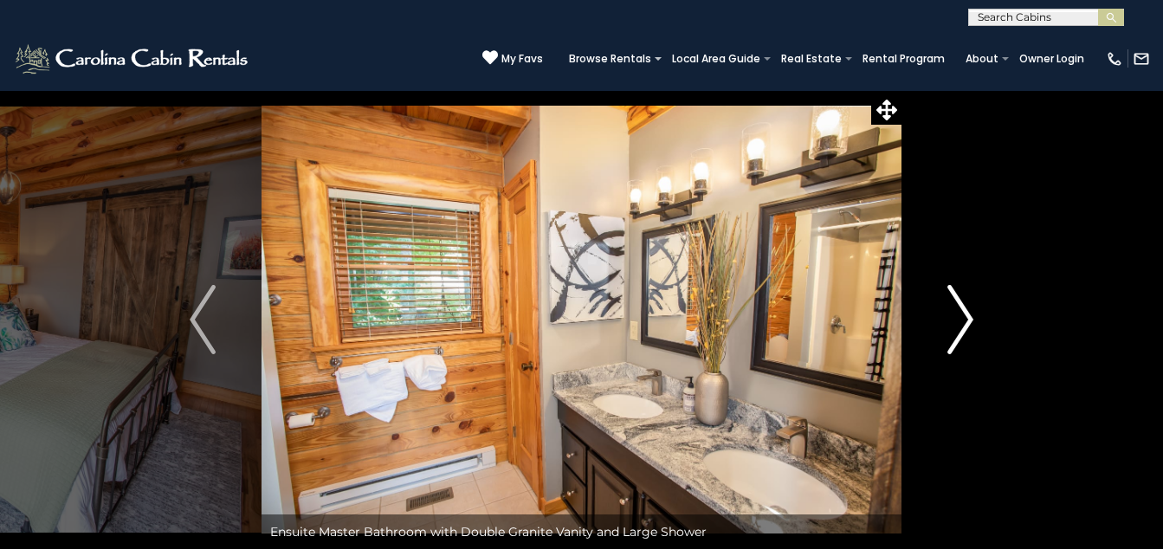
click at [959, 307] on img "Next" at bounding box center [960, 319] width 26 height 69
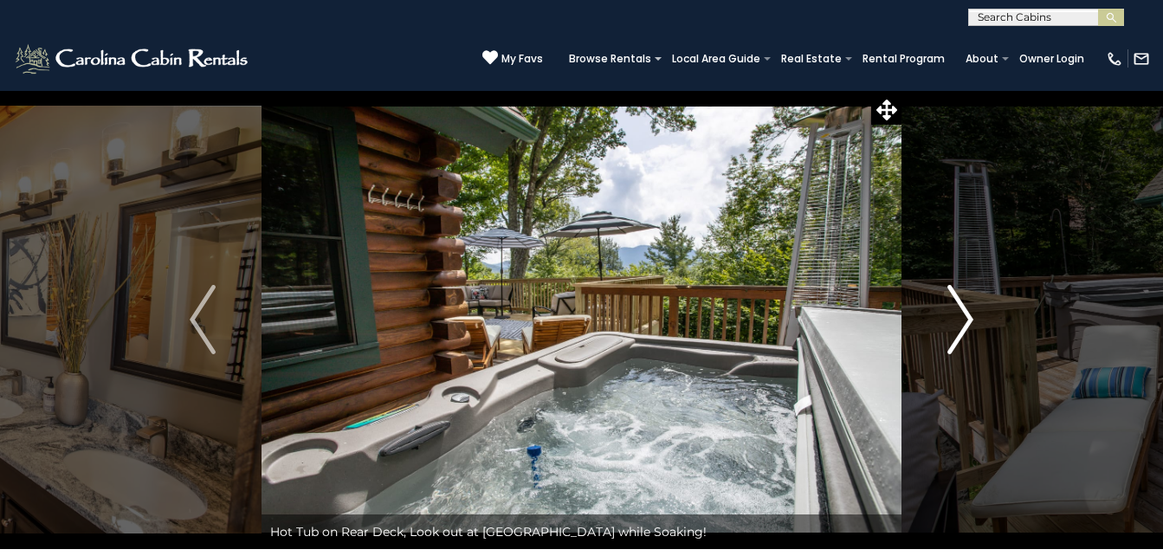
click at [959, 307] on img "Next" at bounding box center [960, 319] width 26 height 69
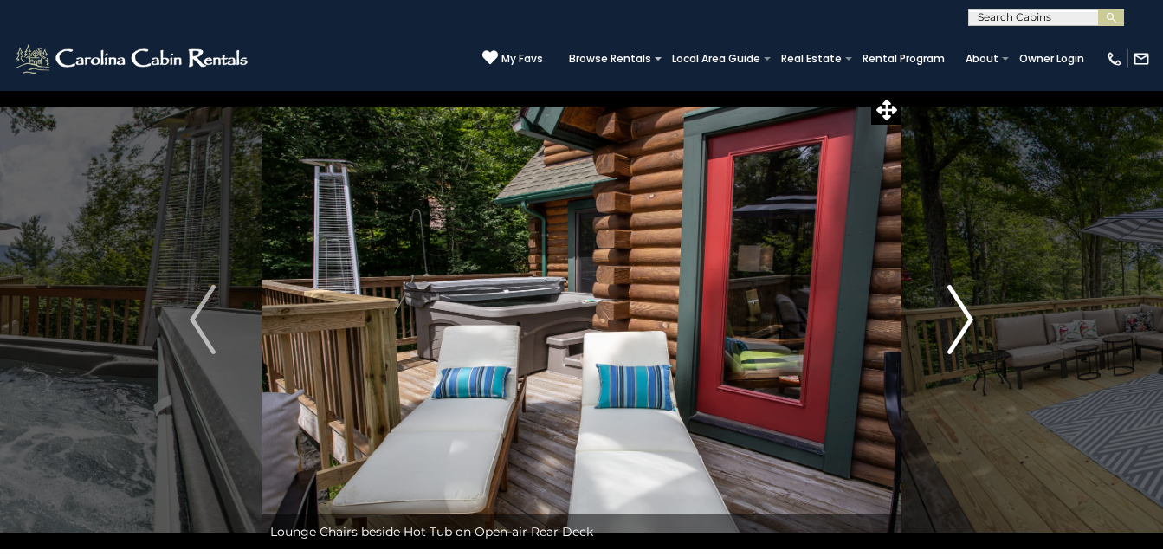
click at [959, 307] on img "Next" at bounding box center [960, 319] width 26 height 69
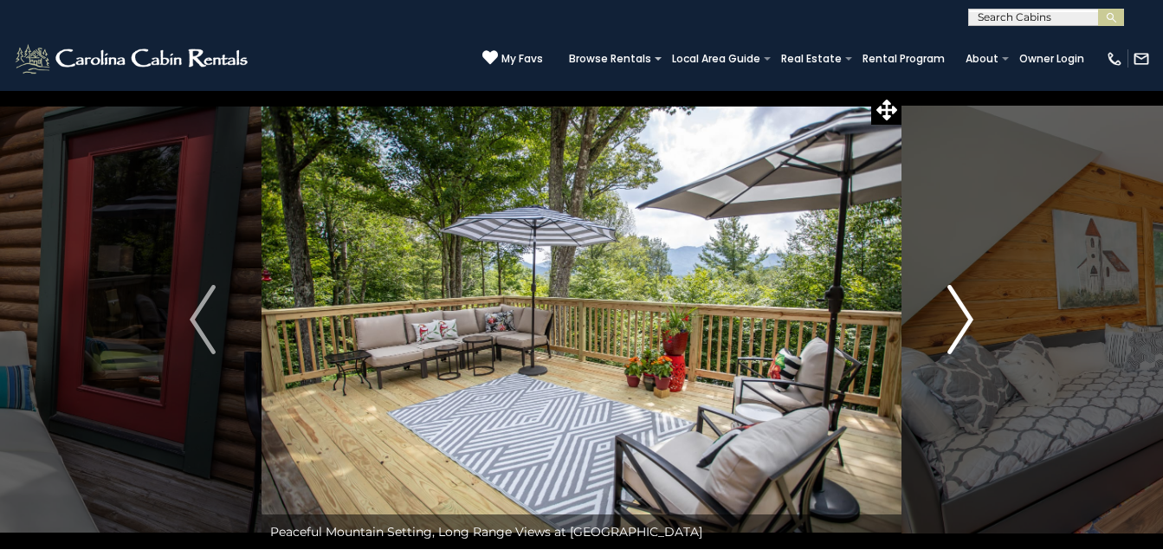
click at [959, 307] on img "Next" at bounding box center [960, 319] width 26 height 69
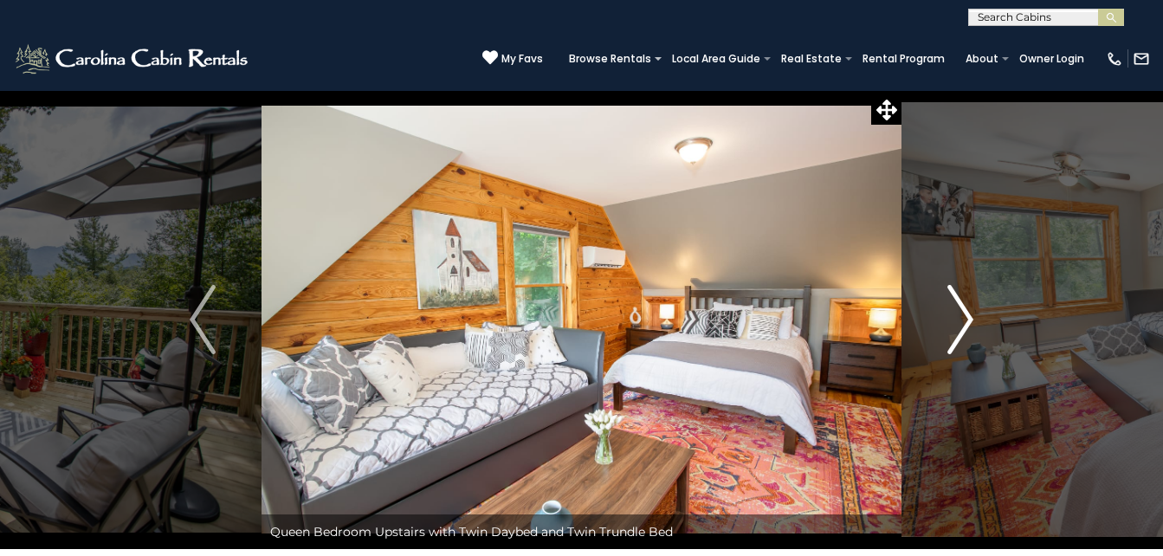
click at [959, 307] on img "Next" at bounding box center [960, 319] width 26 height 69
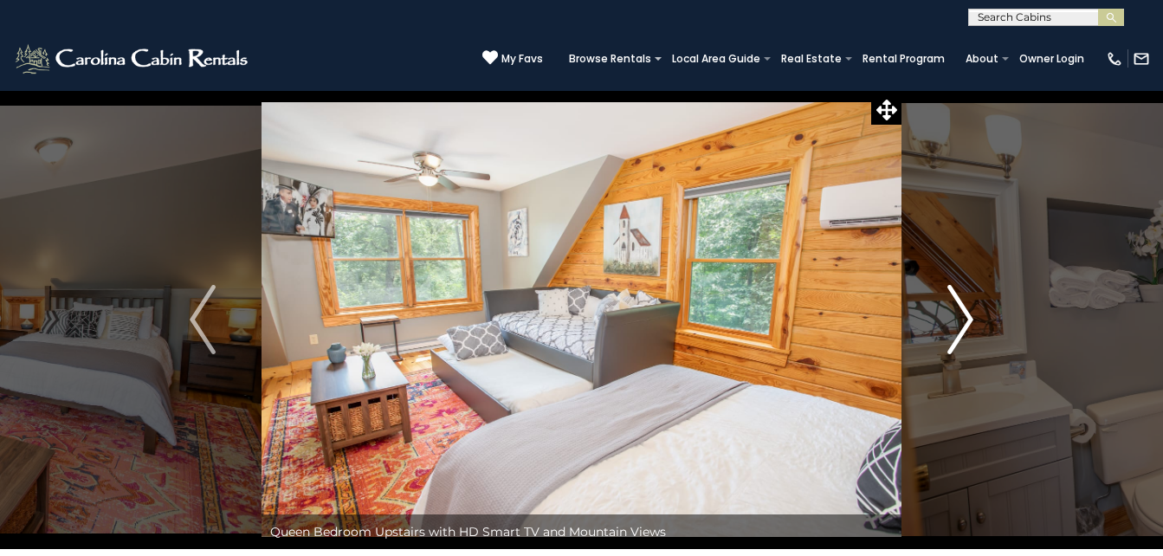
click at [959, 307] on img "Next" at bounding box center [960, 319] width 26 height 69
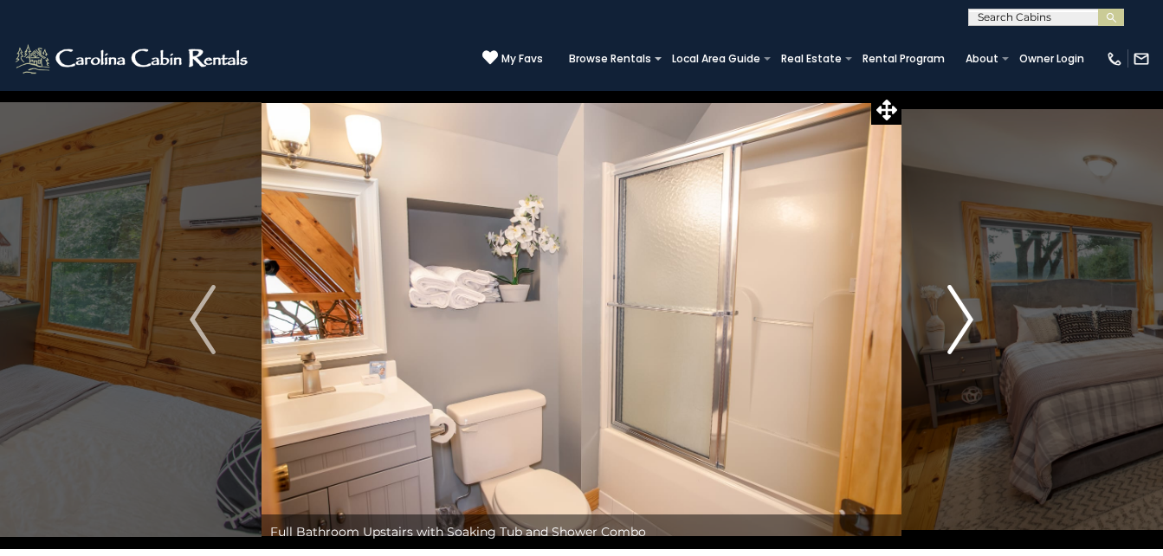
click at [959, 307] on img "Next" at bounding box center [960, 319] width 26 height 69
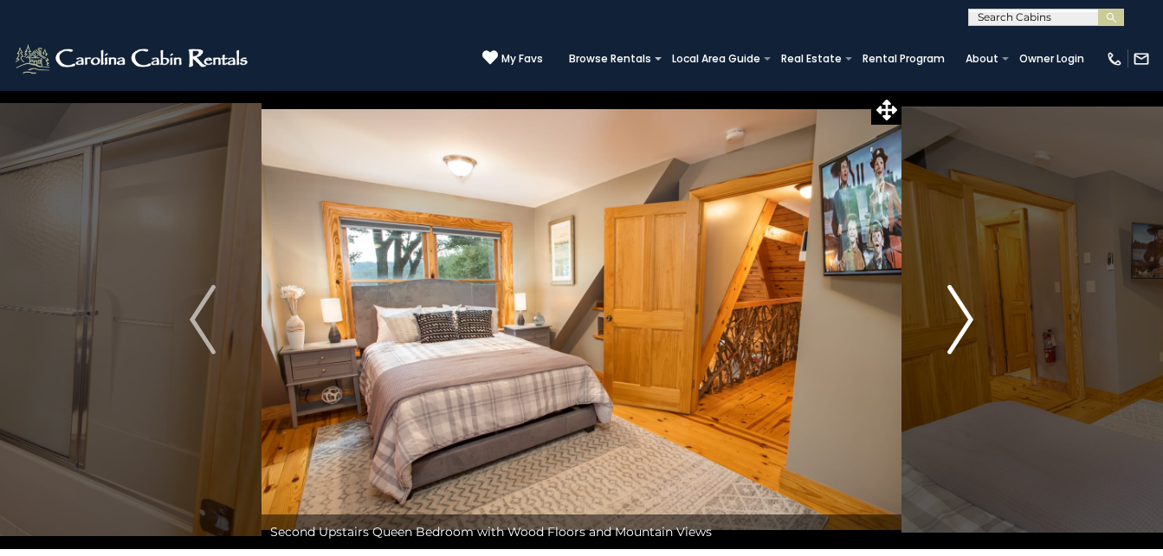
click at [959, 307] on img "Next" at bounding box center [960, 319] width 26 height 69
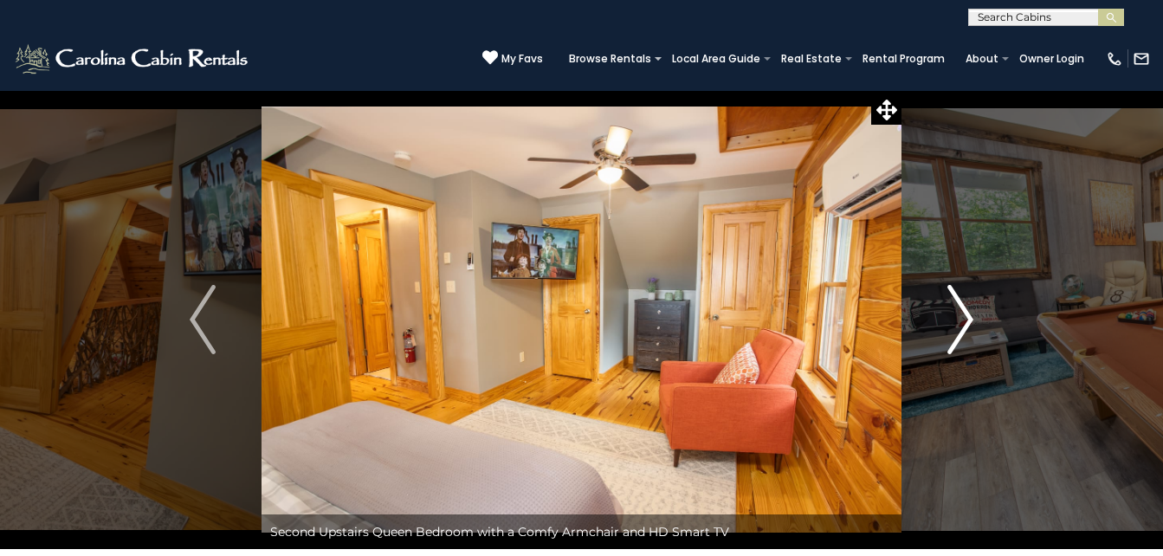
click at [959, 307] on img "Next" at bounding box center [960, 319] width 26 height 69
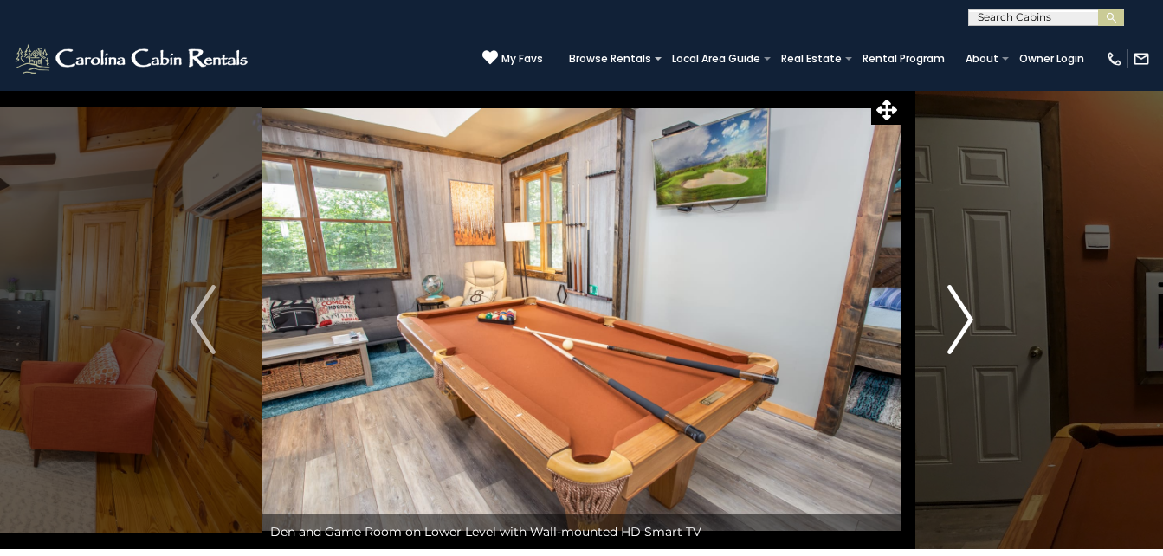
click at [959, 307] on img "Next" at bounding box center [960, 319] width 26 height 69
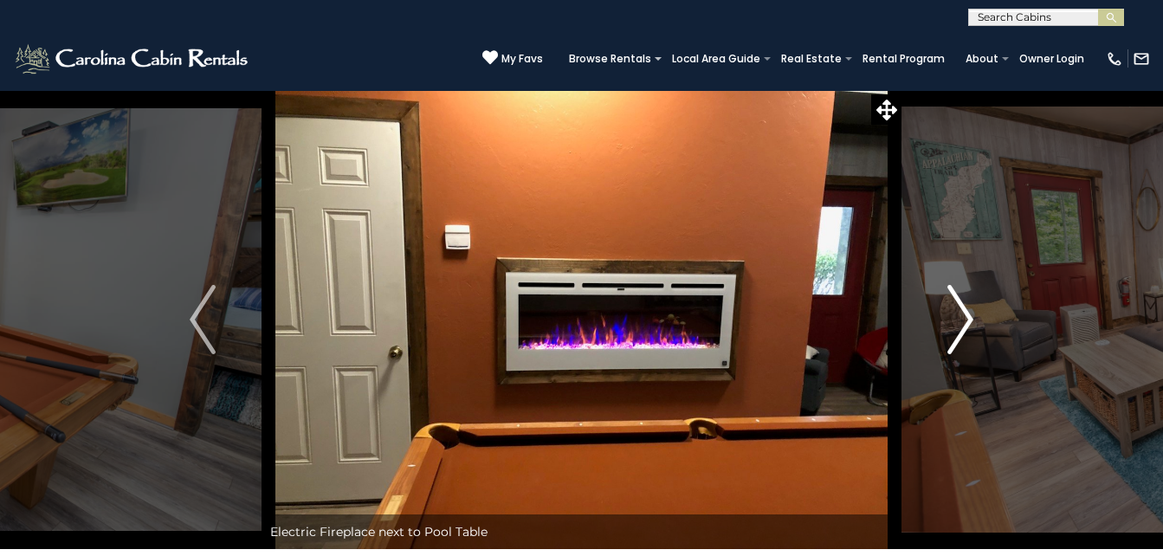
click at [959, 307] on img "Next" at bounding box center [960, 319] width 26 height 69
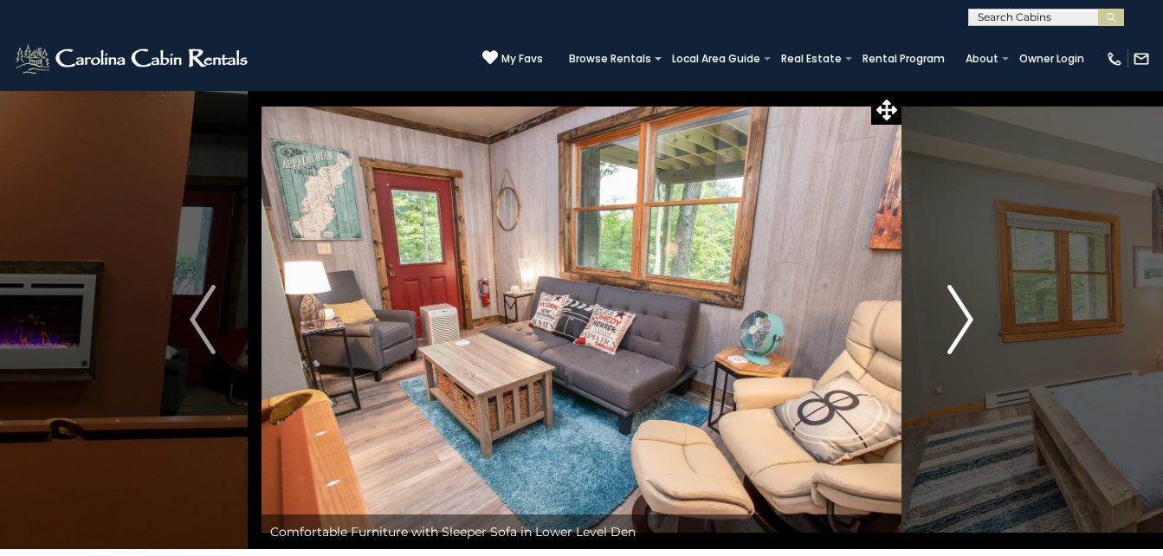
click at [959, 307] on img "Next" at bounding box center [960, 319] width 26 height 69
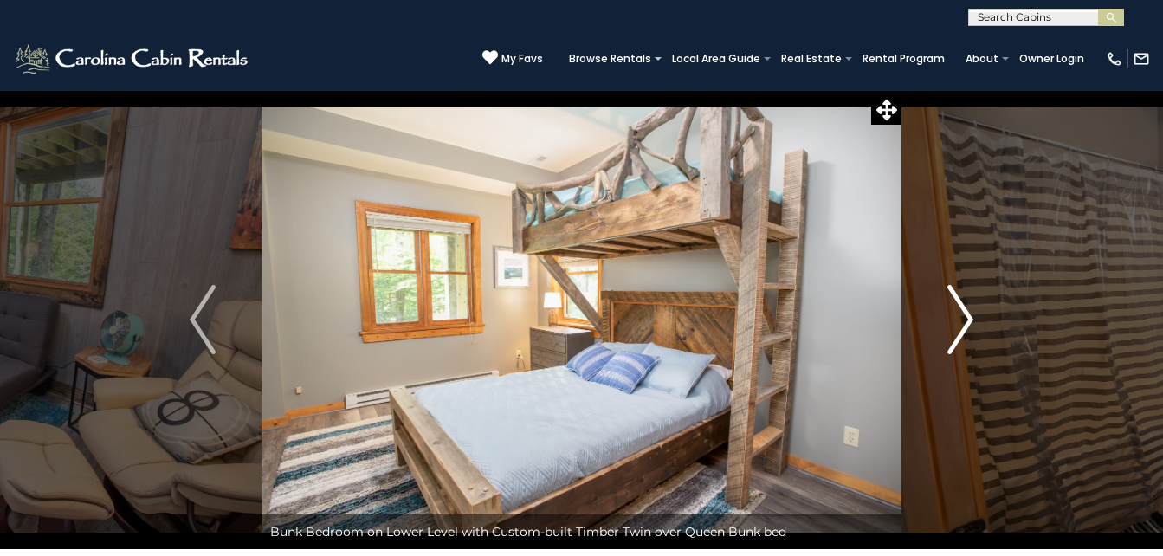
click at [959, 307] on img "Next" at bounding box center [960, 319] width 26 height 69
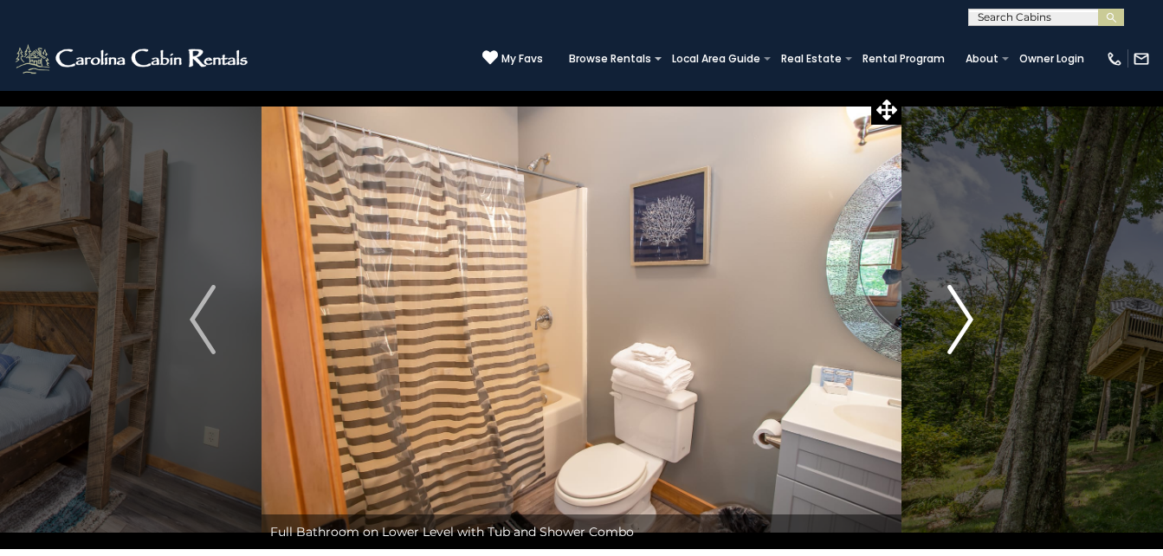
click at [959, 307] on img "Next" at bounding box center [960, 319] width 26 height 69
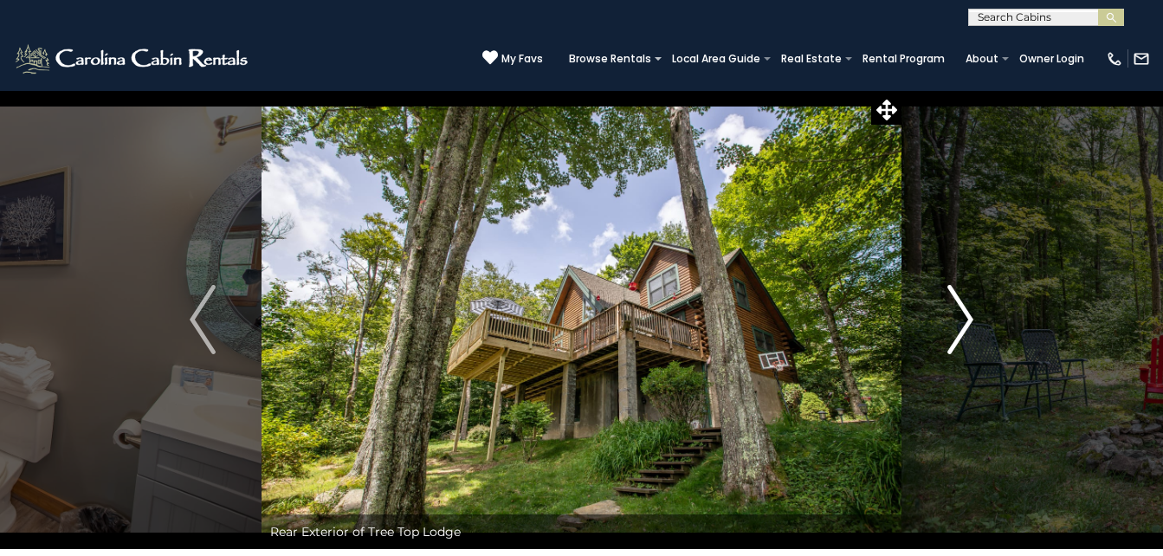
click at [959, 307] on img "Next" at bounding box center [960, 319] width 26 height 69
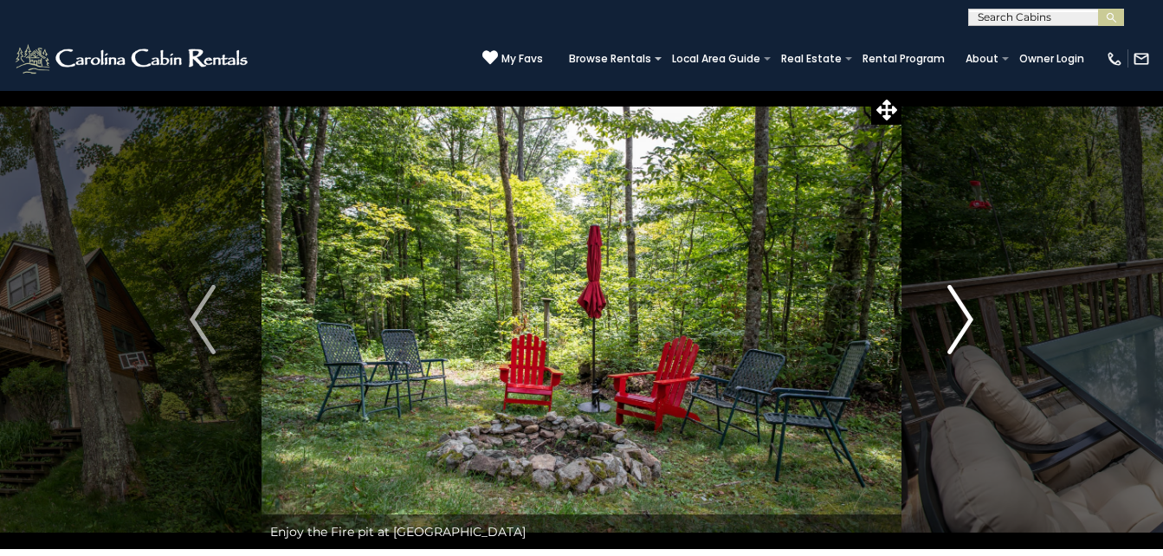
click at [959, 307] on img "Next" at bounding box center [960, 319] width 26 height 69
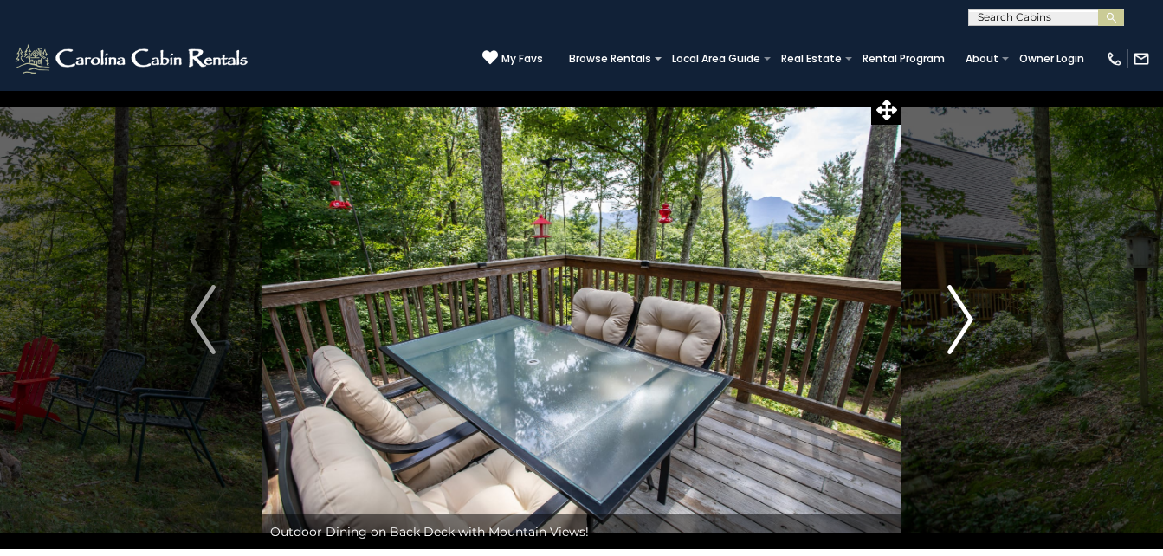
click at [959, 307] on img "Next" at bounding box center [960, 319] width 26 height 69
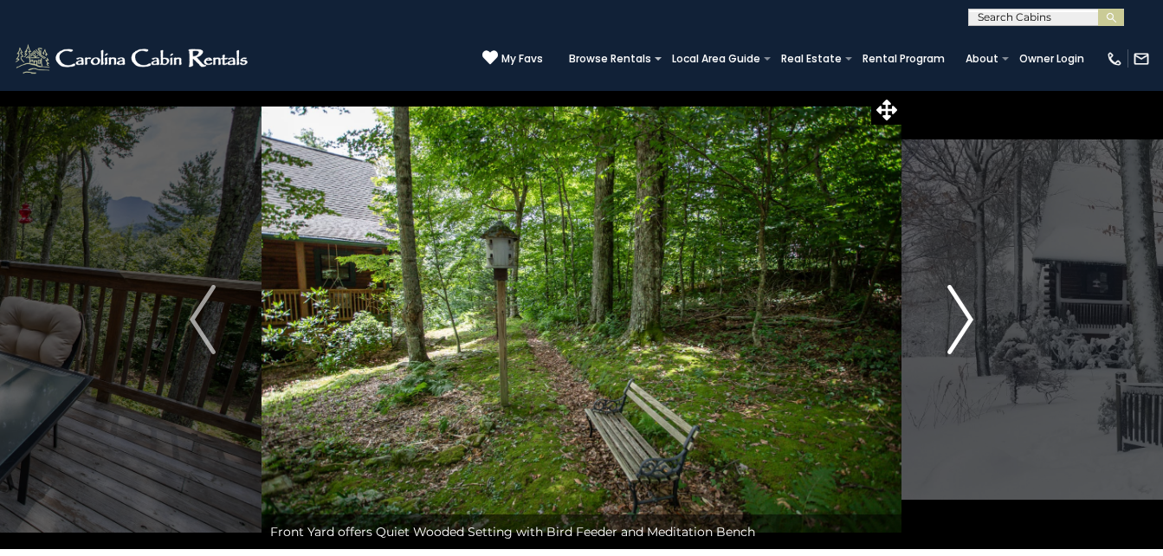
click at [959, 307] on img "Next" at bounding box center [960, 319] width 26 height 69
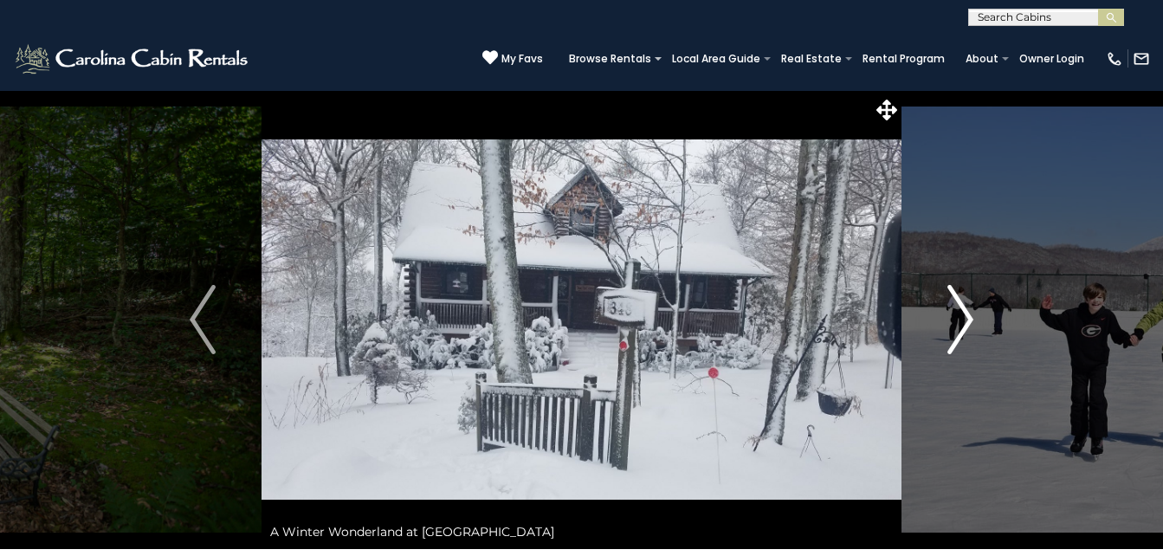
click at [959, 307] on img "Next" at bounding box center [960, 319] width 26 height 69
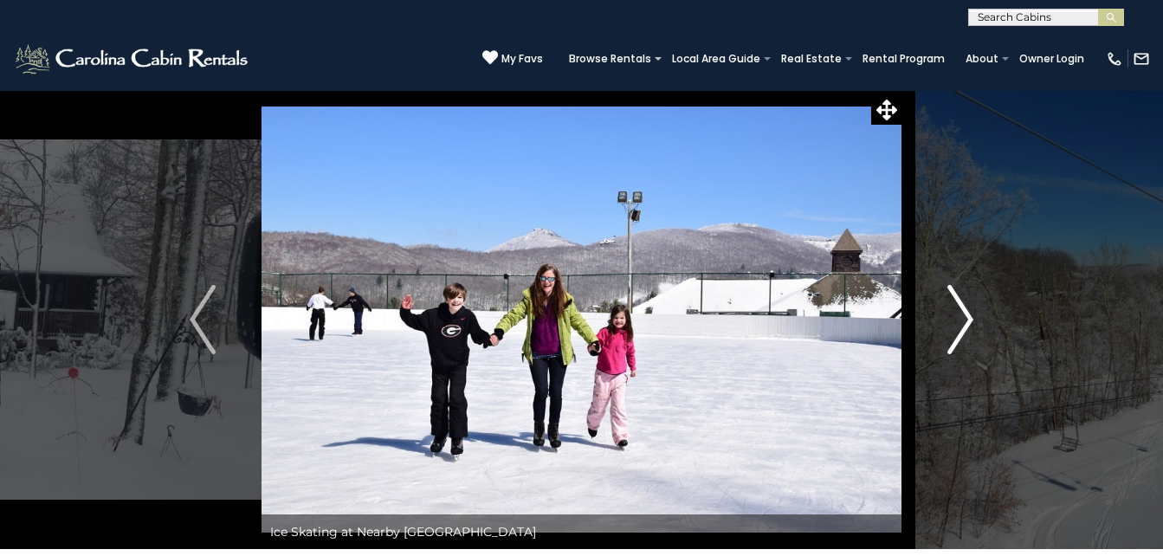
click at [959, 307] on img "Next" at bounding box center [960, 319] width 26 height 69
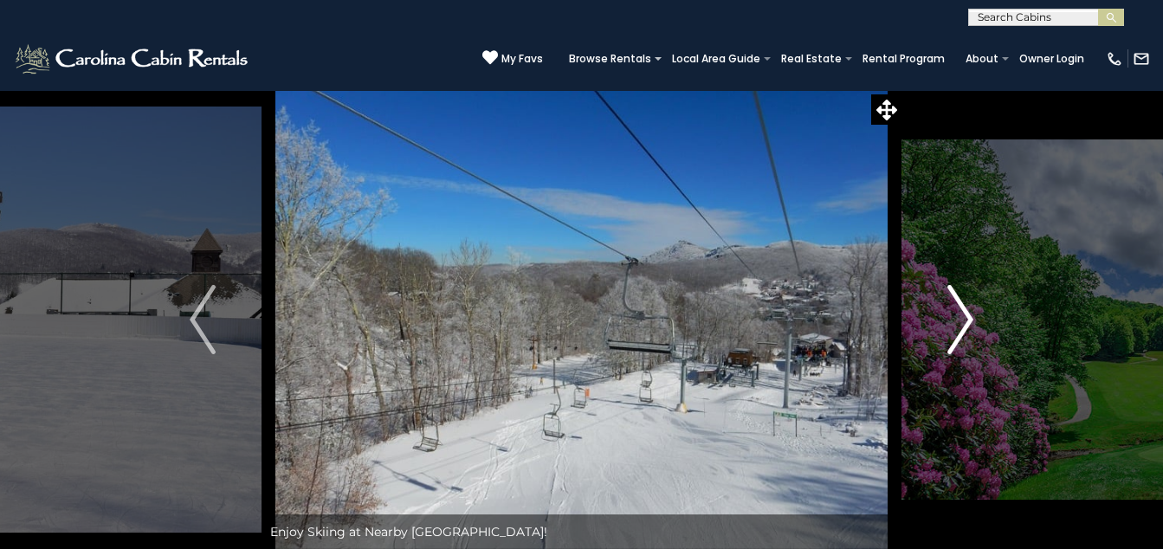
click at [959, 307] on img "Next" at bounding box center [960, 319] width 26 height 69
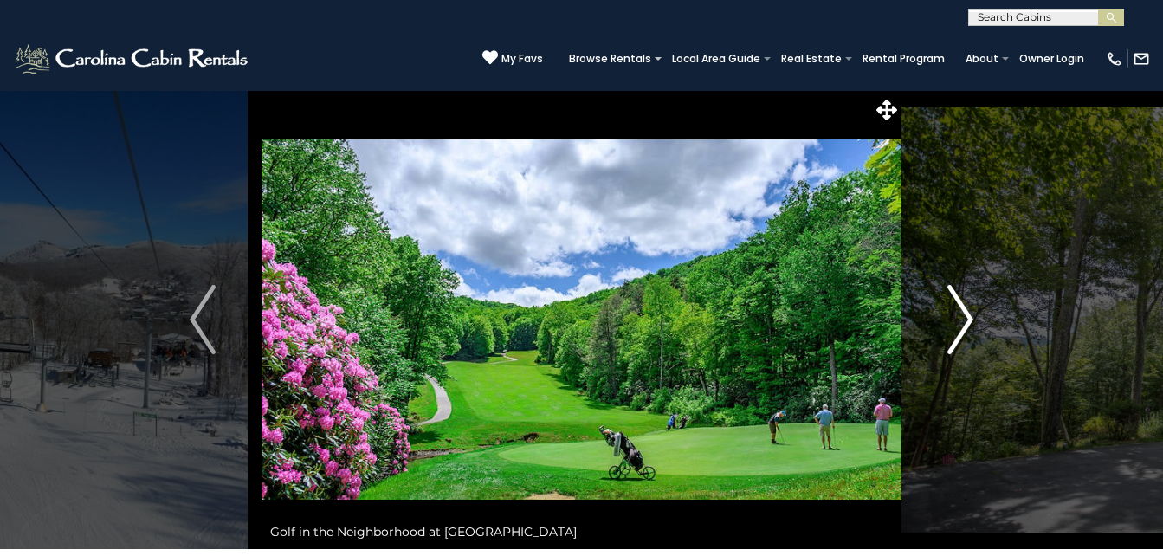
click at [959, 307] on img "Next" at bounding box center [960, 319] width 26 height 69
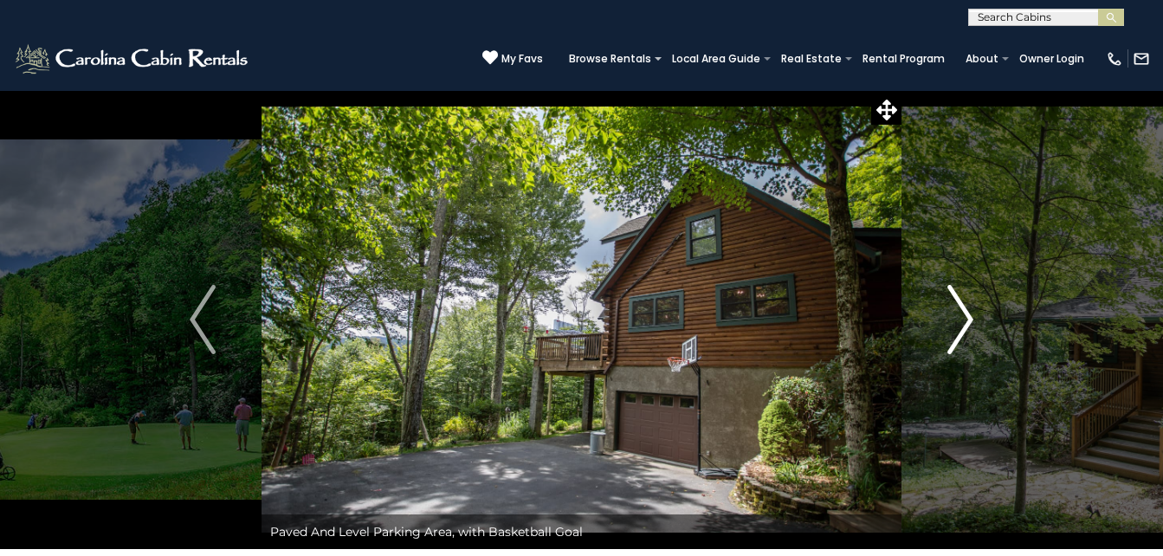
click at [959, 307] on img "Next" at bounding box center [960, 319] width 26 height 69
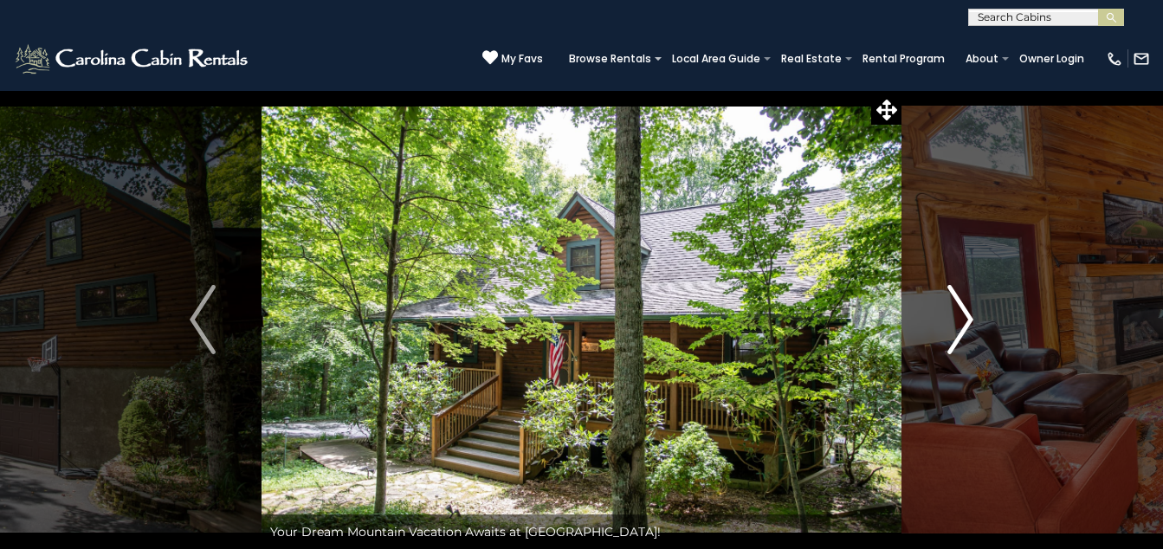
click at [959, 307] on img "Next" at bounding box center [960, 319] width 26 height 69
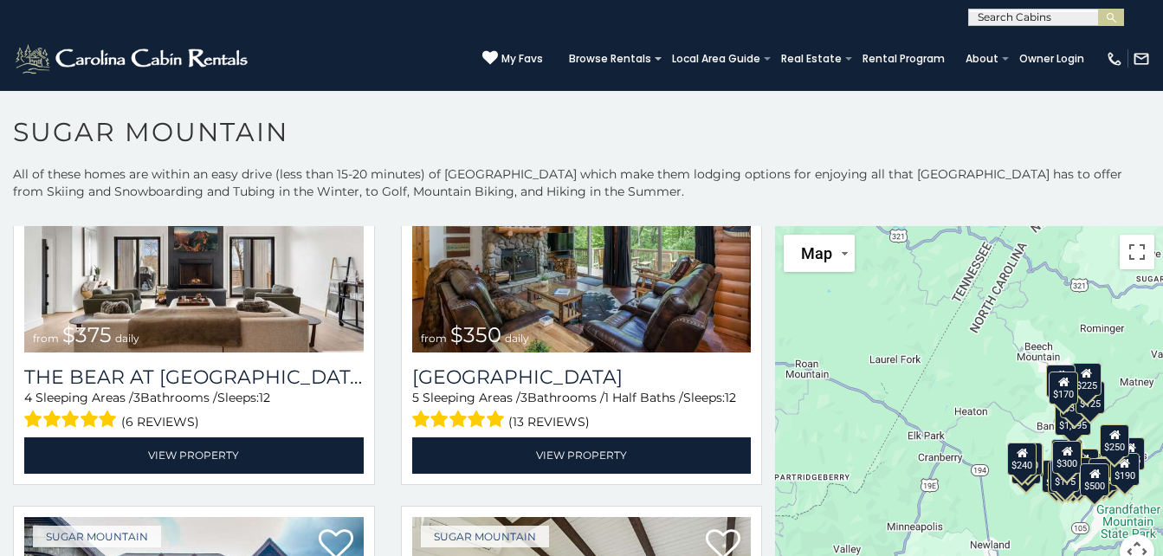
scroll to position [155, 0]
